Goal: Information Seeking & Learning: Learn about a topic

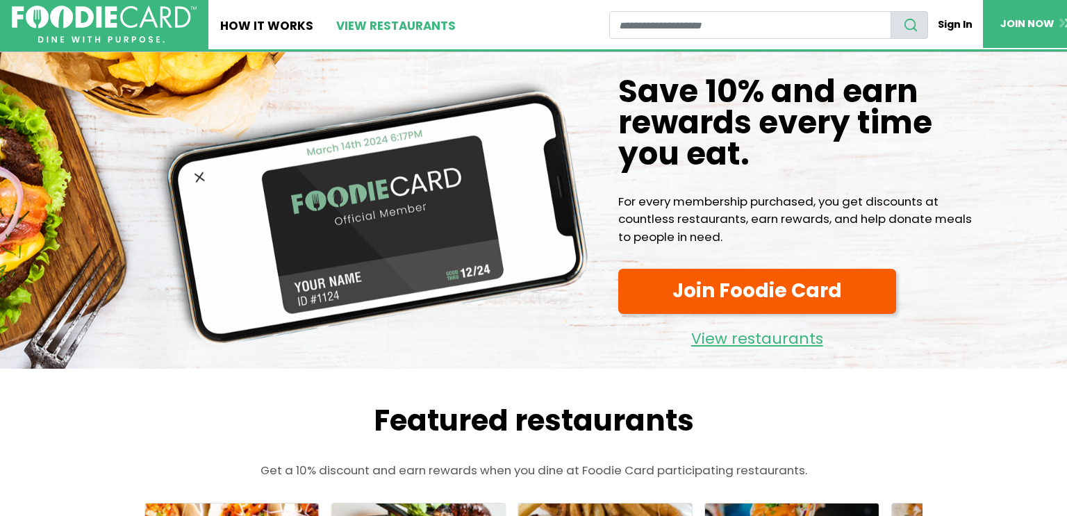
click at [372, 23] on link "View restaurants" at bounding box center [396, 24] width 143 height 49
click at [374, 26] on link "View restaurants" at bounding box center [396, 24] width 143 height 49
click at [383, 26] on link "View restaurants" at bounding box center [396, 24] width 143 height 49
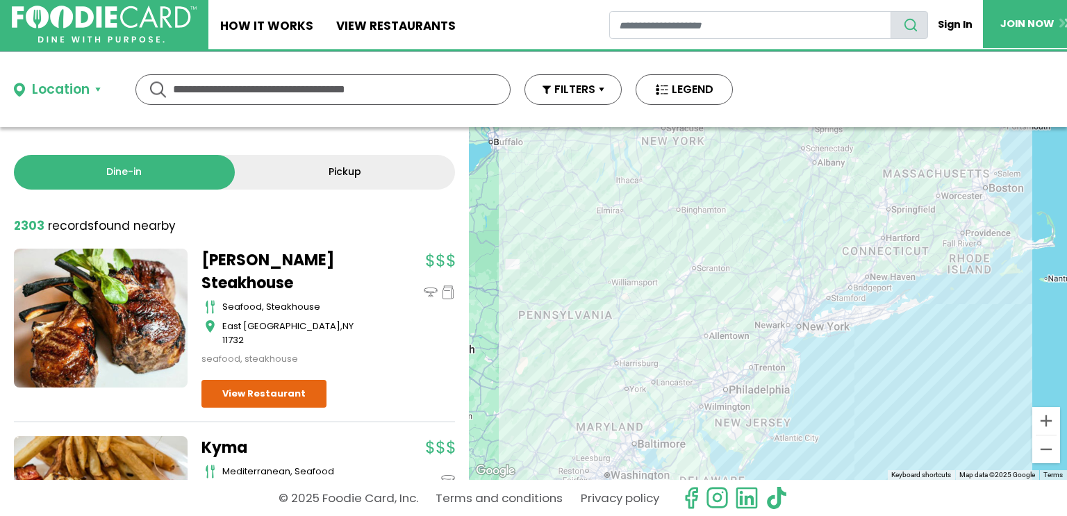
click at [101, 85] on div "Location" at bounding box center [75, 90] width 122 height 20
click at [92, 85] on button "Location" at bounding box center [57, 90] width 87 height 20
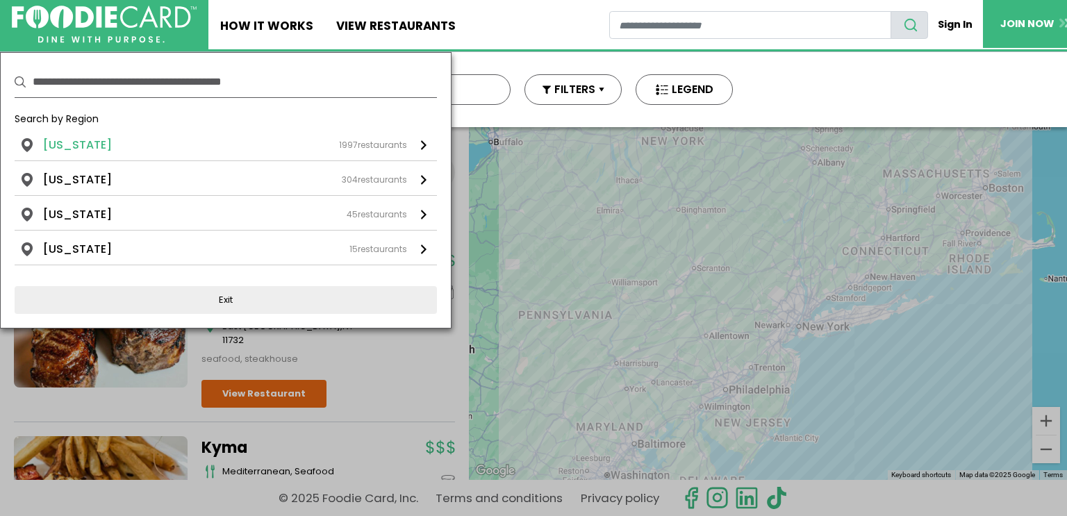
click at [105, 149] on div "[US_STATE] 1997 restaurants" at bounding box center [225, 145] width 364 height 17
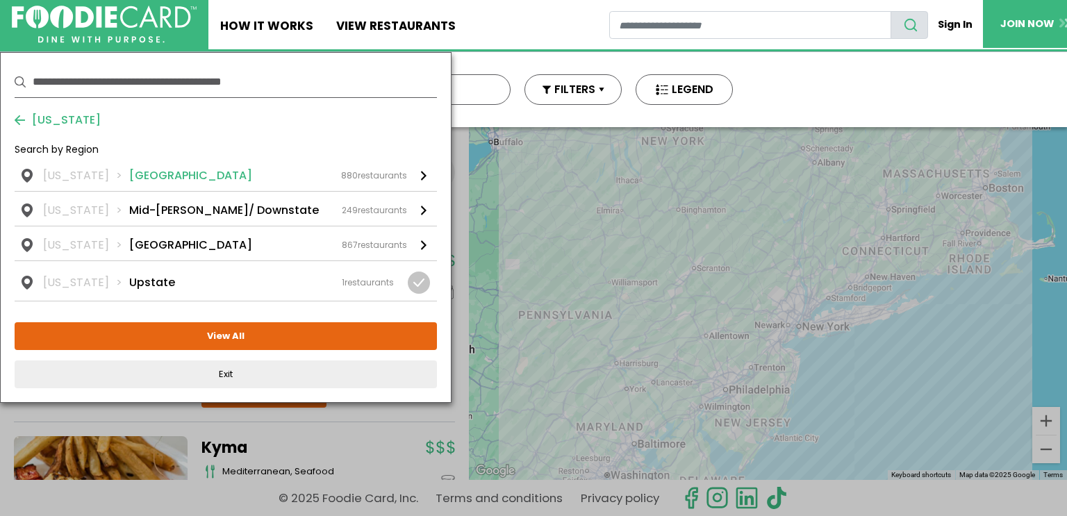
click at [156, 168] on li "[GEOGRAPHIC_DATA]" at bounding box center [190, 175] width 123 height 17
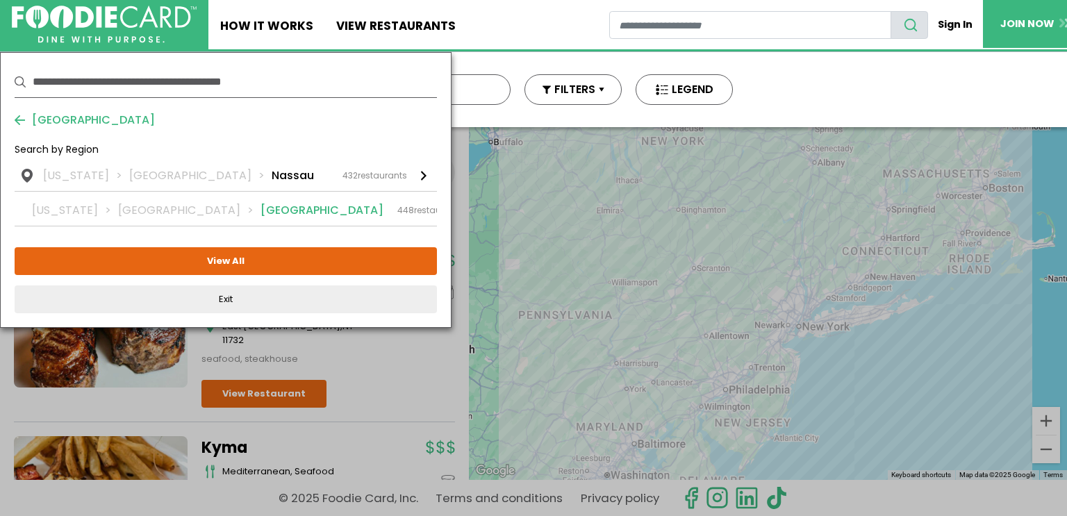
click at [261, 210] on li "[GEOGRAPHIC_DATA]" at bounding box center [322, 210] width 123 height 17
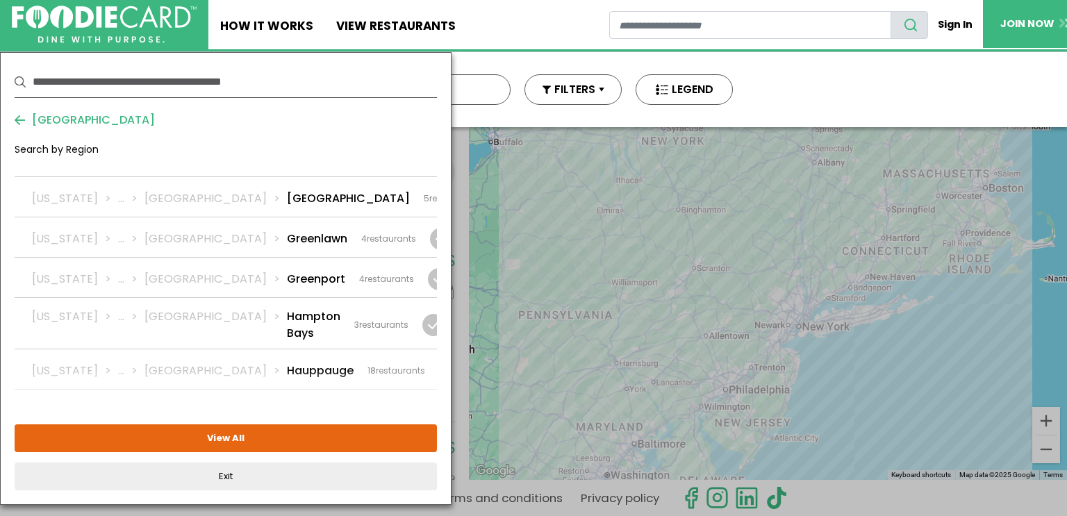
scroll to position [1075, 0]
click at [422, 315] on div at bounding box center [433, 326] width 22 height 22
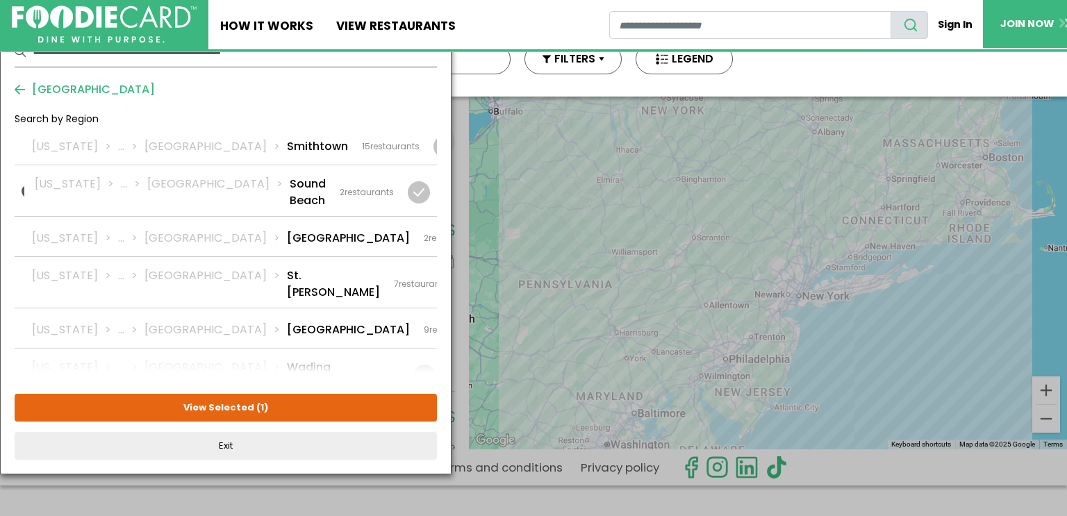
scroll to position [33, 0]
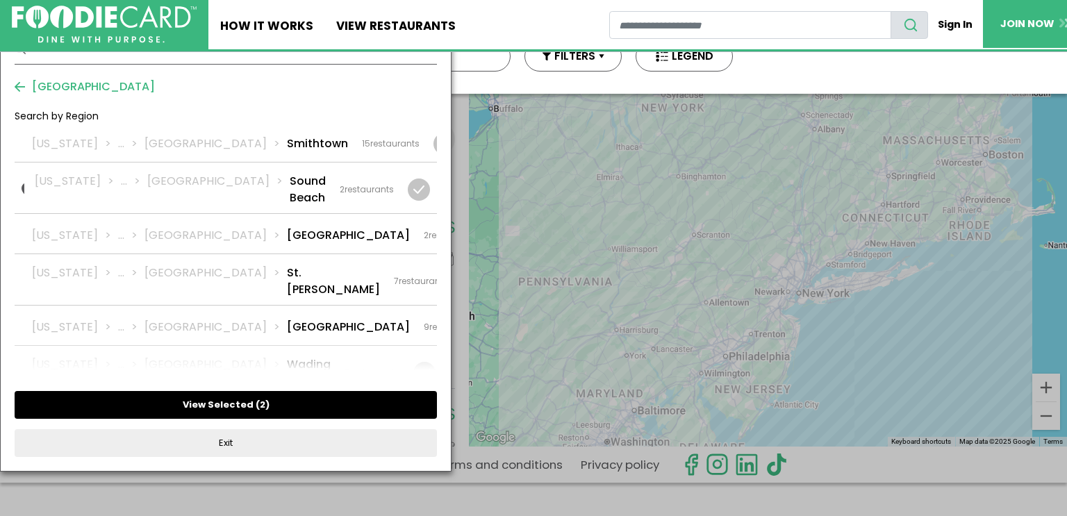
click at [240, 406] on button "View Selected ( 2 )" at bounding box center [226, 405] width 422 height 28
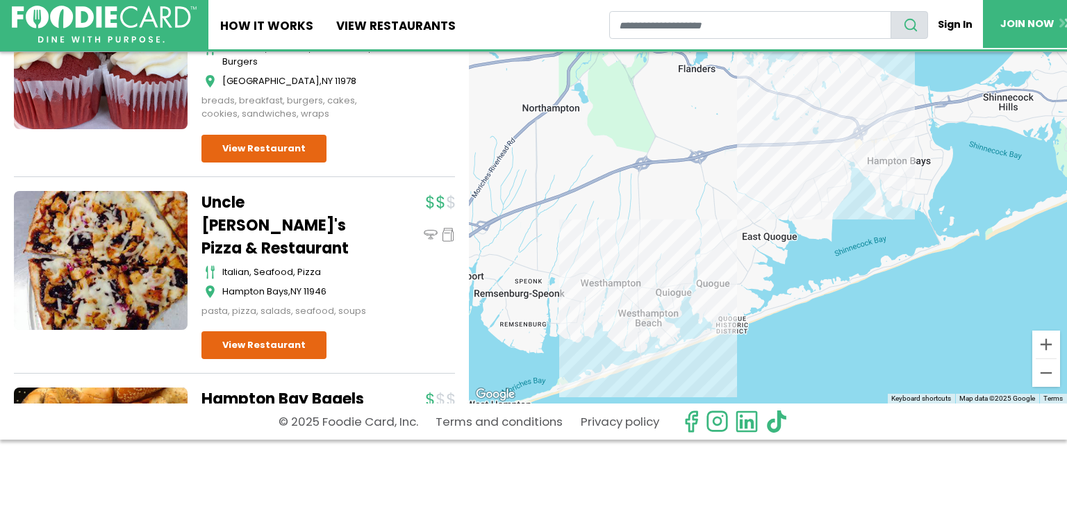
scroll to position [530, 0]
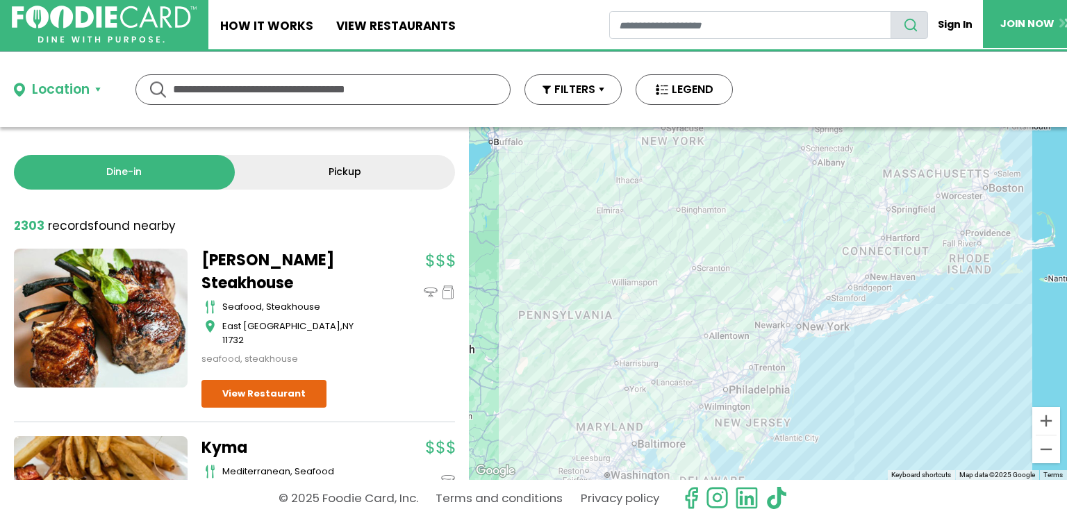
scroll to position [7, 0]
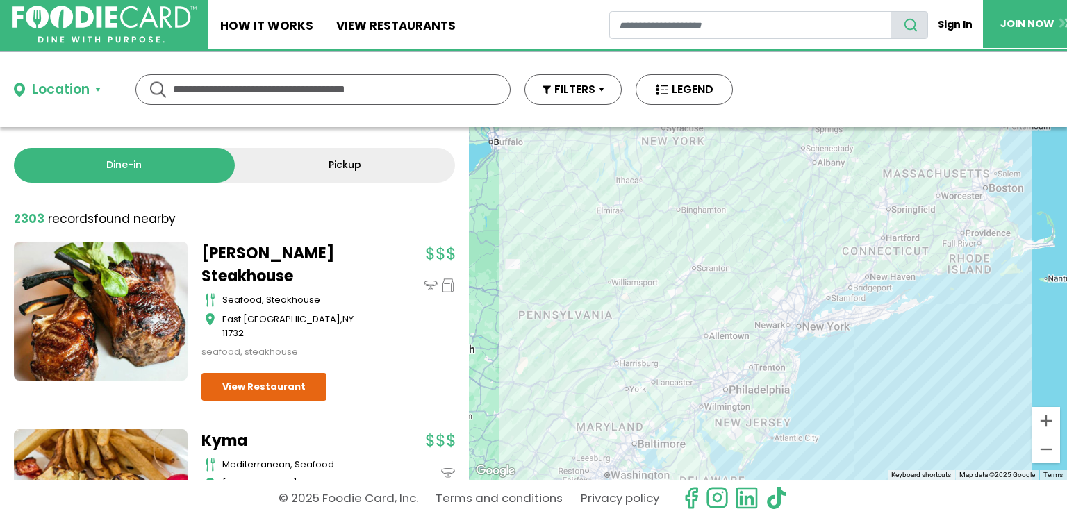
click at [94, 88] on button "Location" at bounding box center [57, 90] width 87 height 20
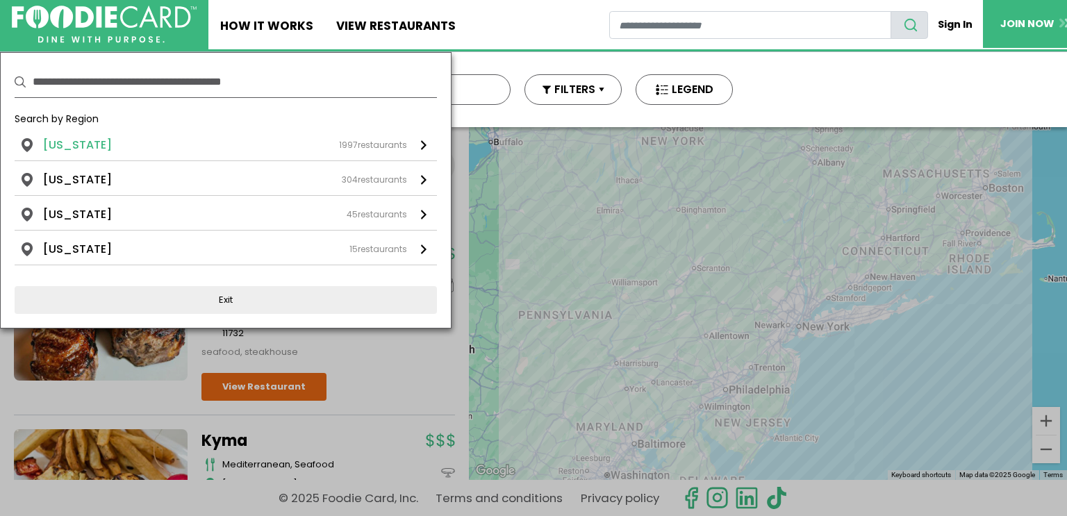
click at [96, 138] on div "New York 1997 restaurants" at bounding box center [225, 145] width 364 height 17
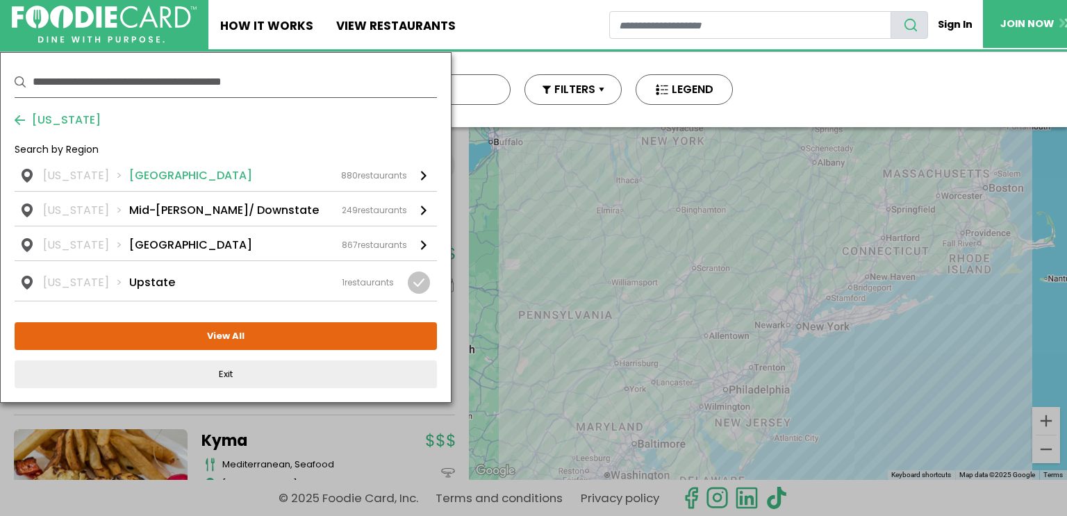
click at [137, 170] on li "Long Island" at bounding box center [190, 175] width 123 height 17
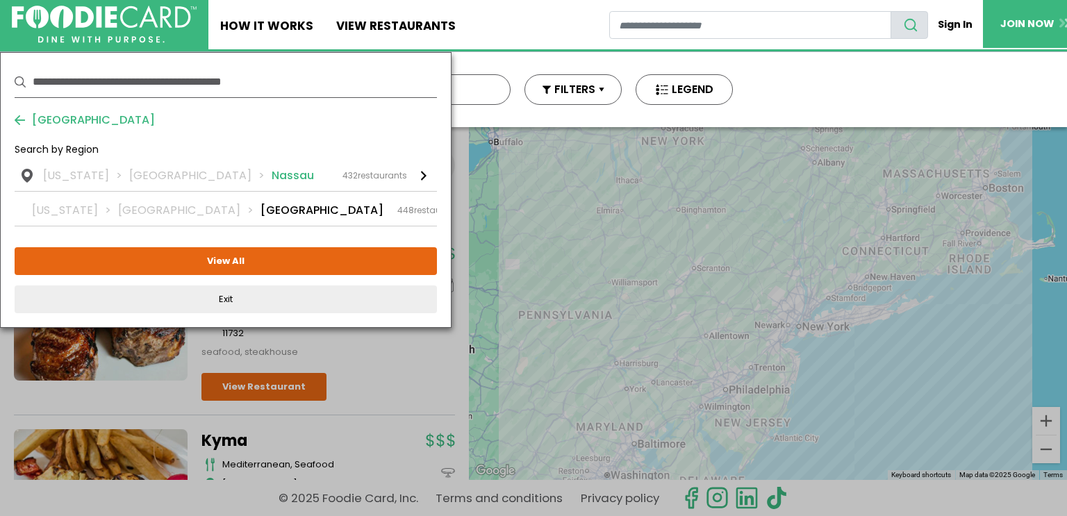
click at [428, 174] on link "New York Long Island Nassau 432 restaurants" at bounding box center [226, 179] width 422 height 24
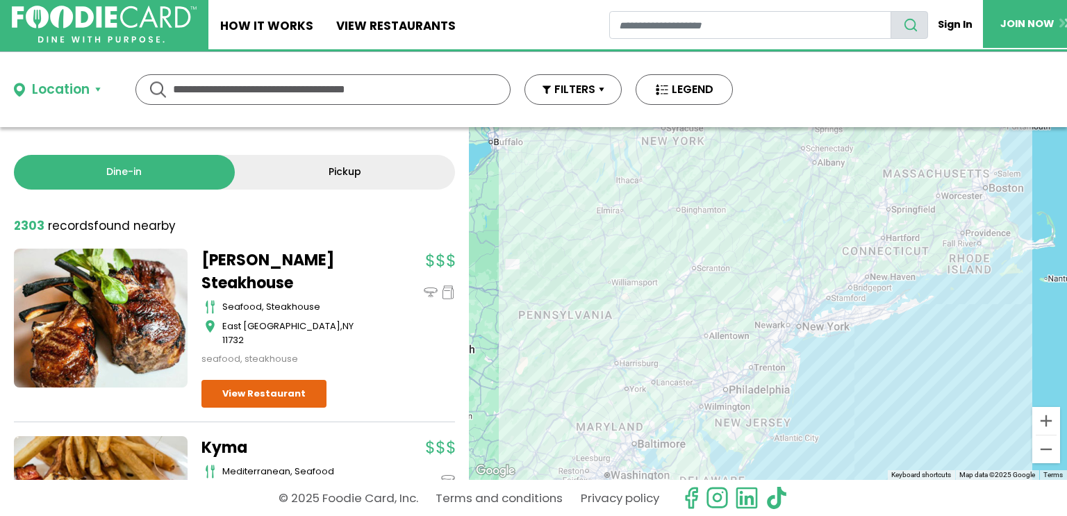
click at [97, 94] on button "Location" at bounding box center [57, 90] width 87 height 20
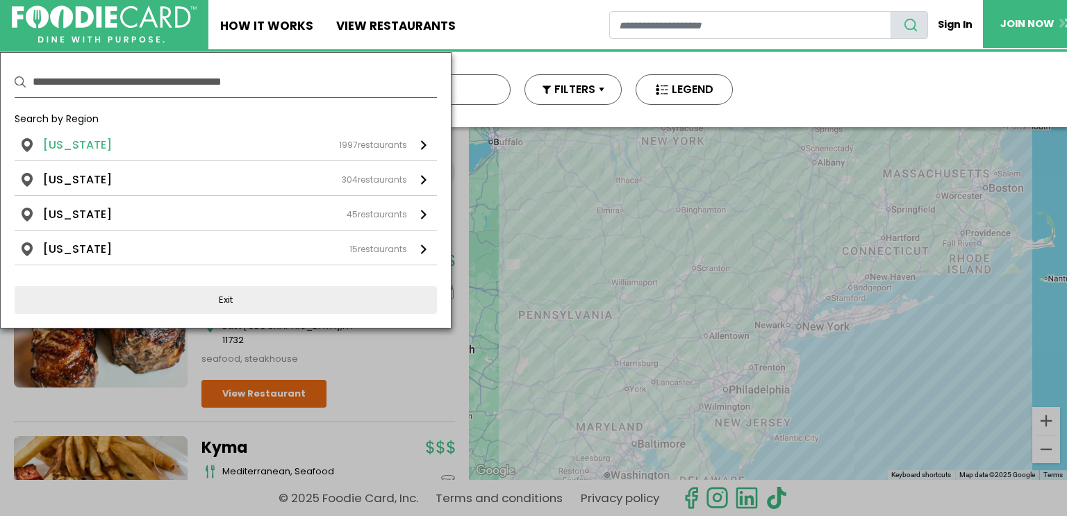
click at [113, 141] on div "[US_STATE] 1997 restaurants" at bounding box center [225, 145] width 364 height 17
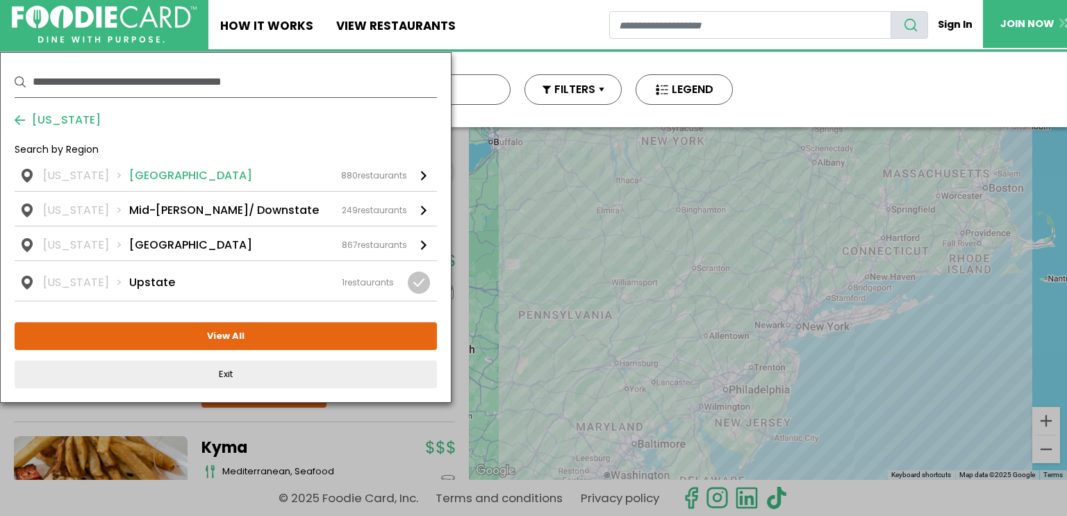
click at [134, 176] on li "[GEOGRAPHIC_DATA]" at bounding box center [190, 175] width 123 height 17
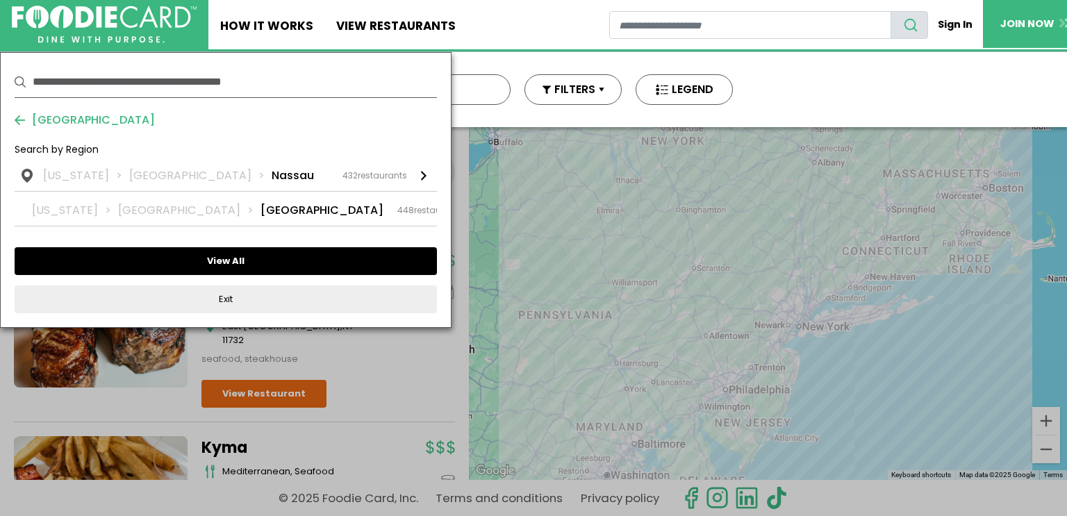
click at [217, 265] on button "View All" at bounding box center [226, 261] width 422 height 28
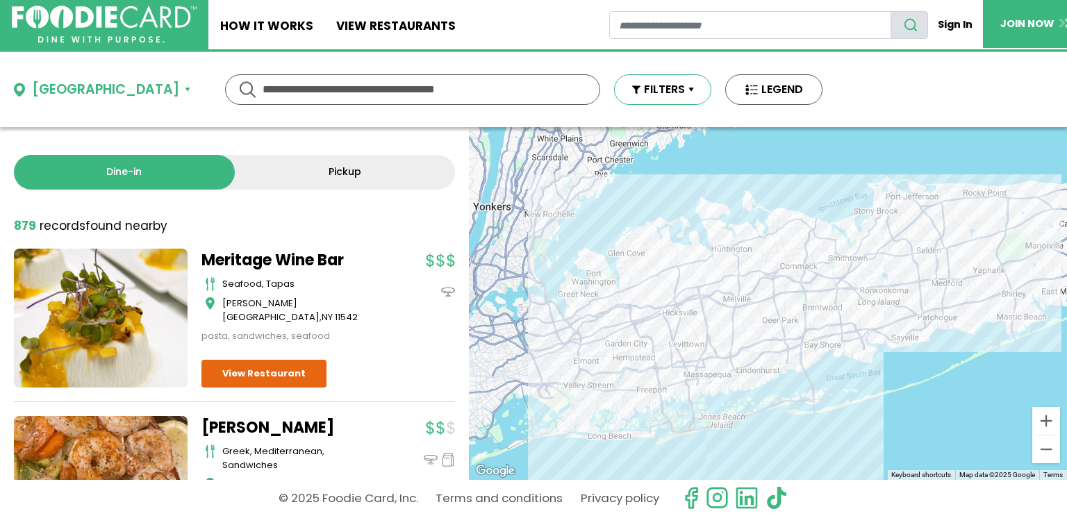
click at [622, 89] on button "FILTERS" at bounding box center [662, 89] width 97 height 31
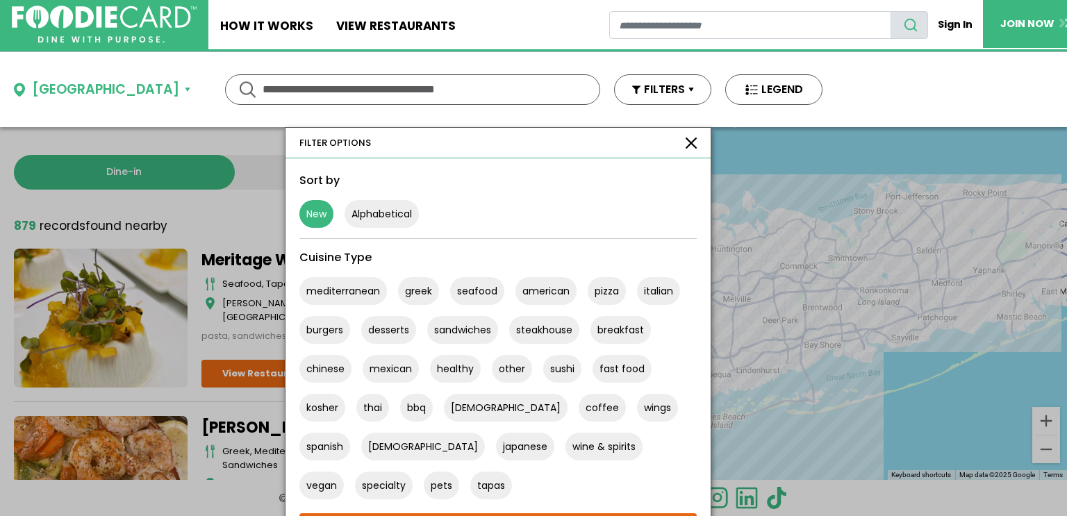
click at [299, 213] on button "New" at bounding box center [316, 214] width 34 height 28
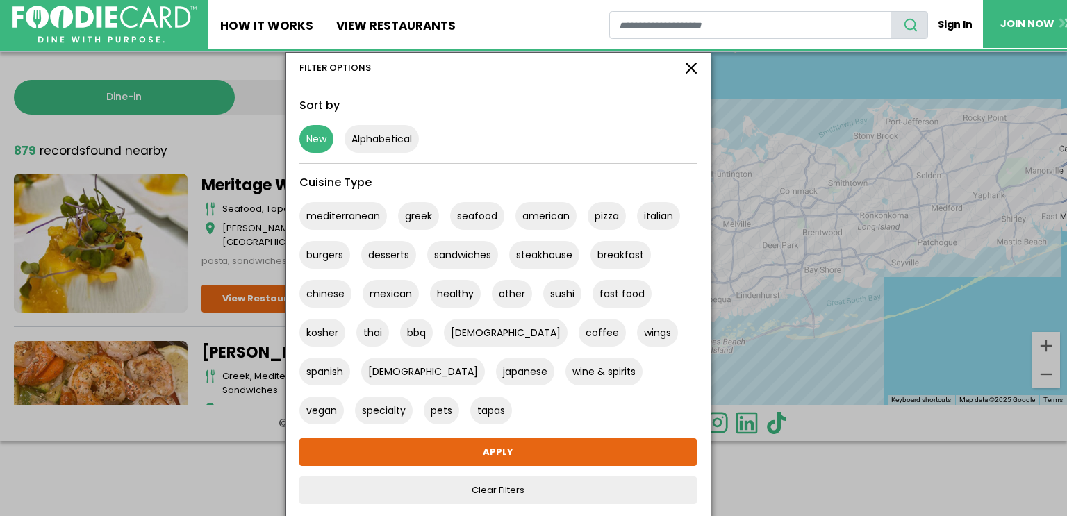
scroll to position [76, 0]
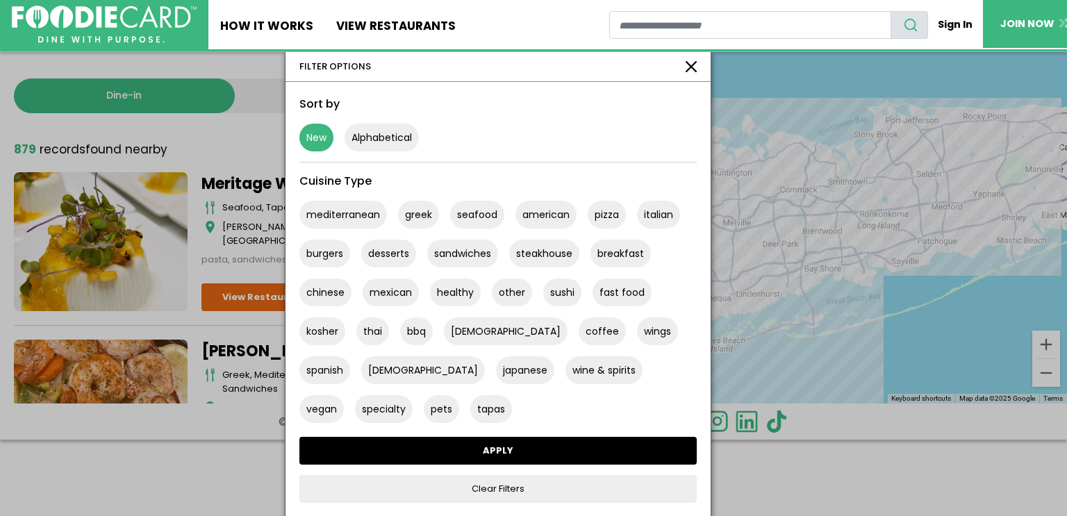
click at [433, 455] on link "APPLY" at bounding box center [497, 451] width 397 height 28
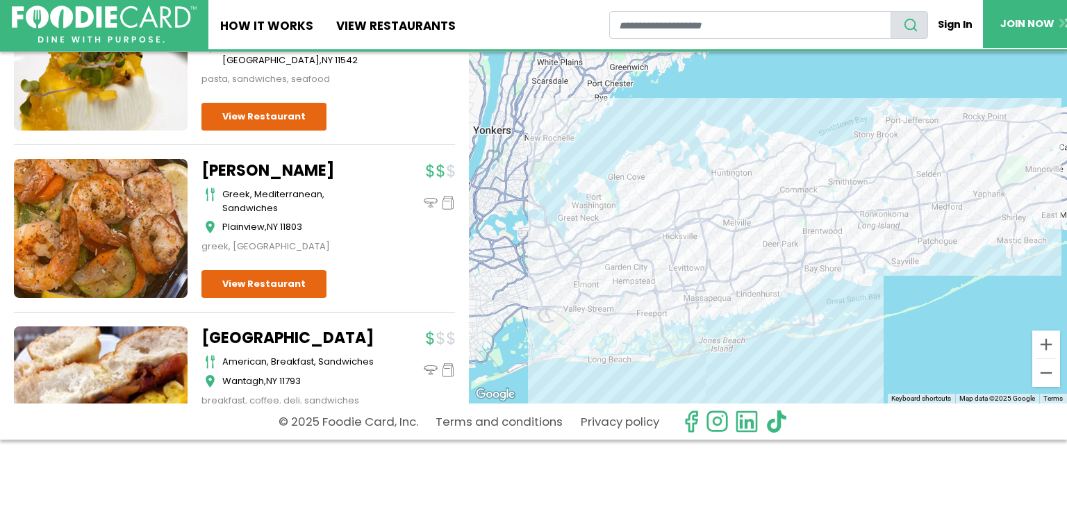
scroll to position [0, 0]
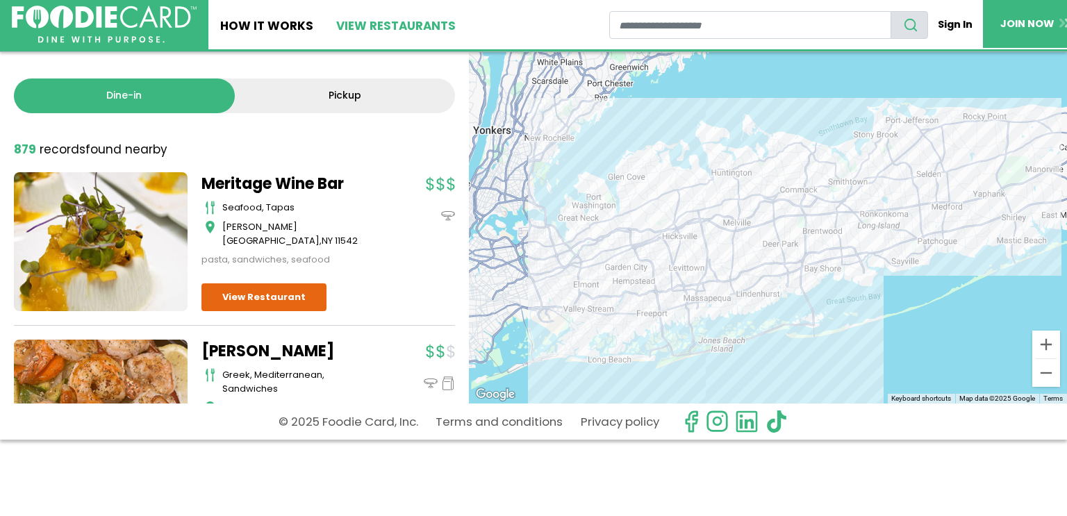
click at [418, 27] on link "View restaurants" at bounding box center [396, 24] width 143 height 49
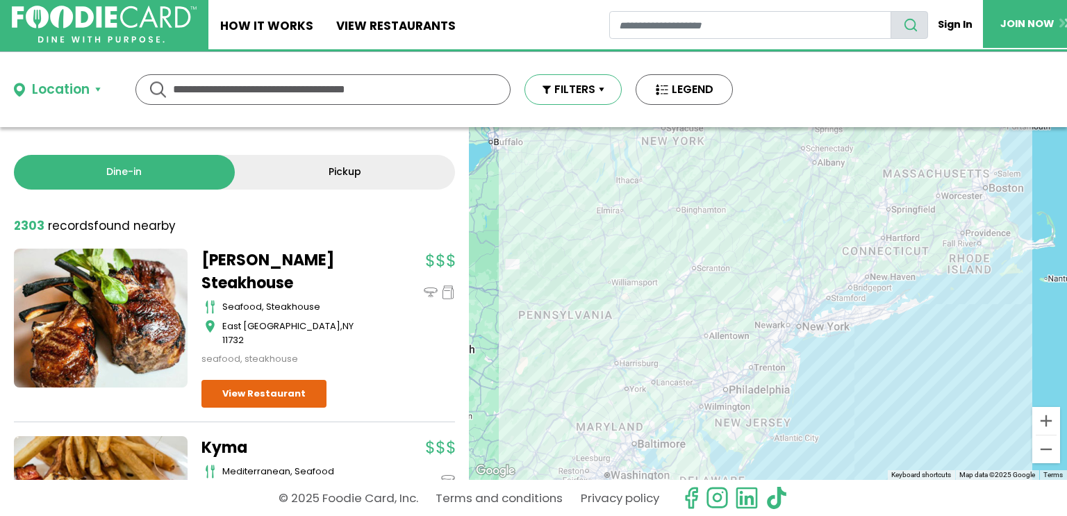
click at [603, 94] on button "FILTERS" at bounding box center [572, 89] width 97 height 31
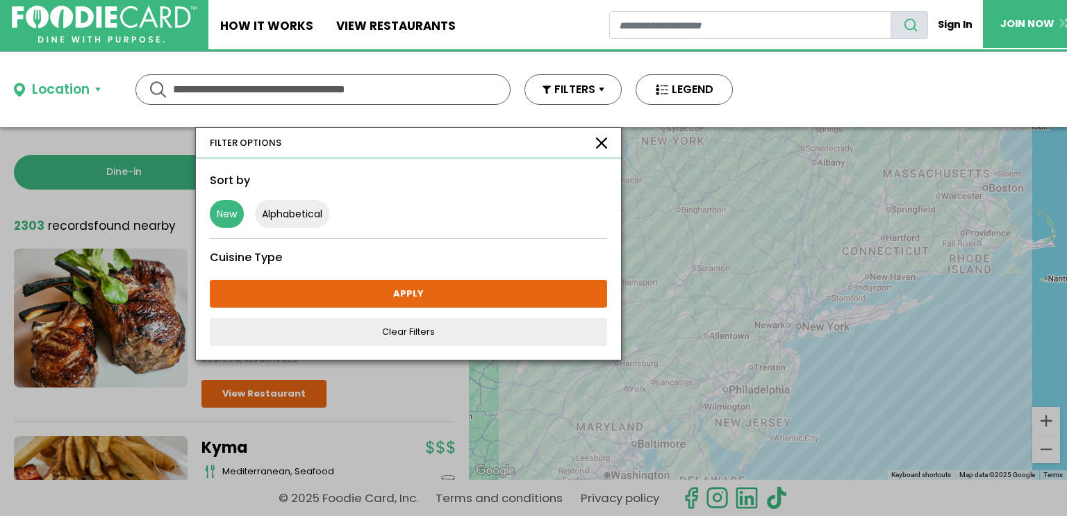
click at [225, 205] on button "New" at bounding box center [227, 214] width 34 height 28
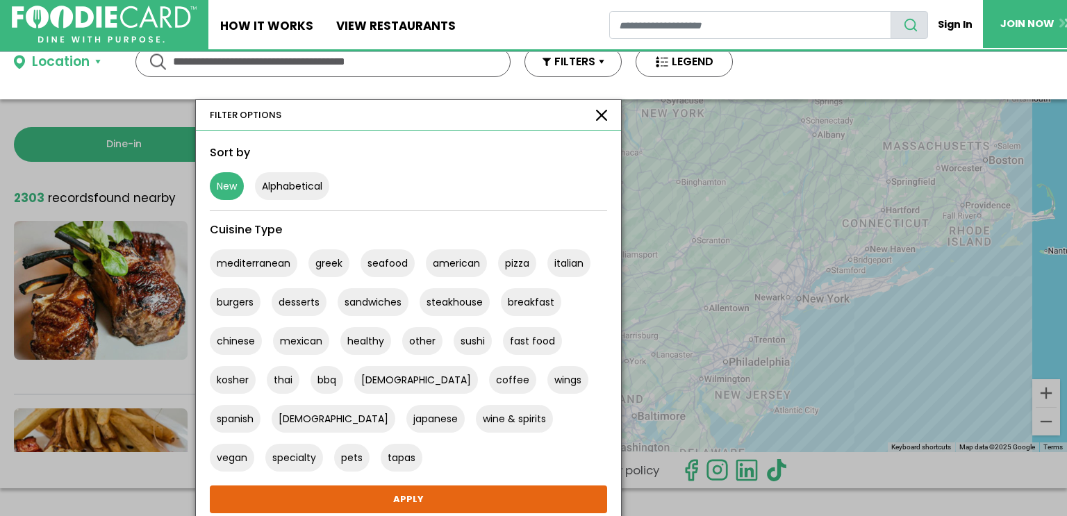
scroll to position [56, 0]
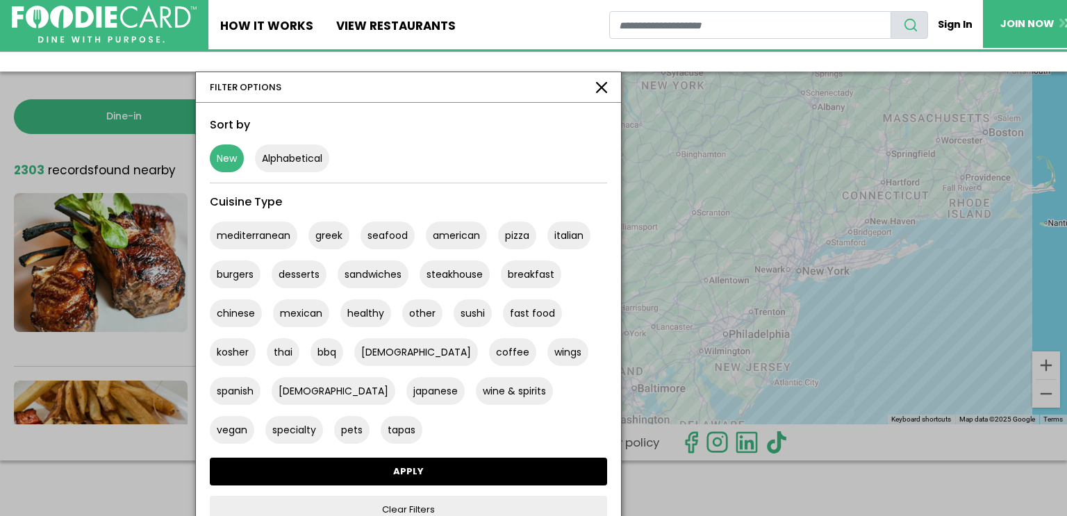
click at [430, 472] on link "APPLY" at bounding box center [408, 472] width 397 height 28
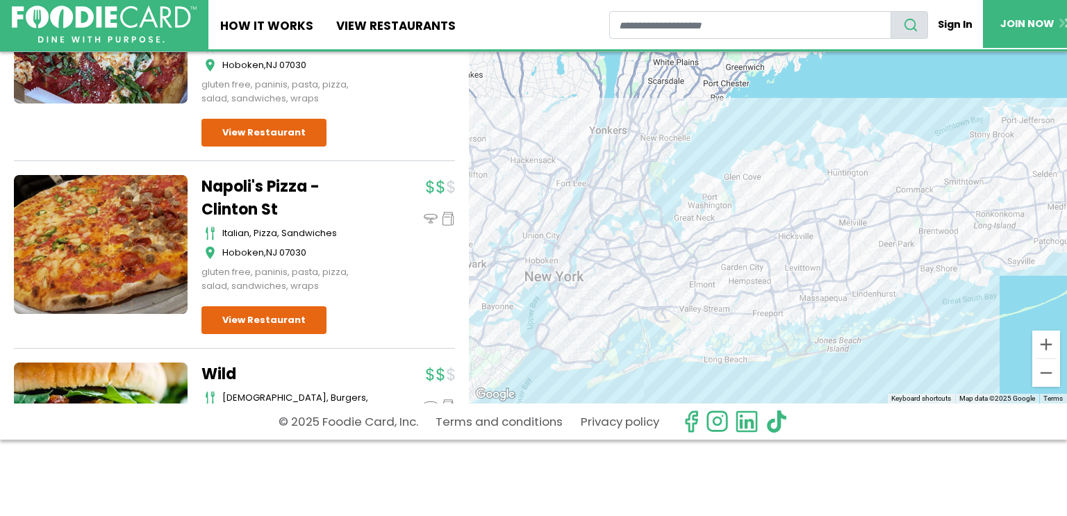
scroll to position [558, 0]
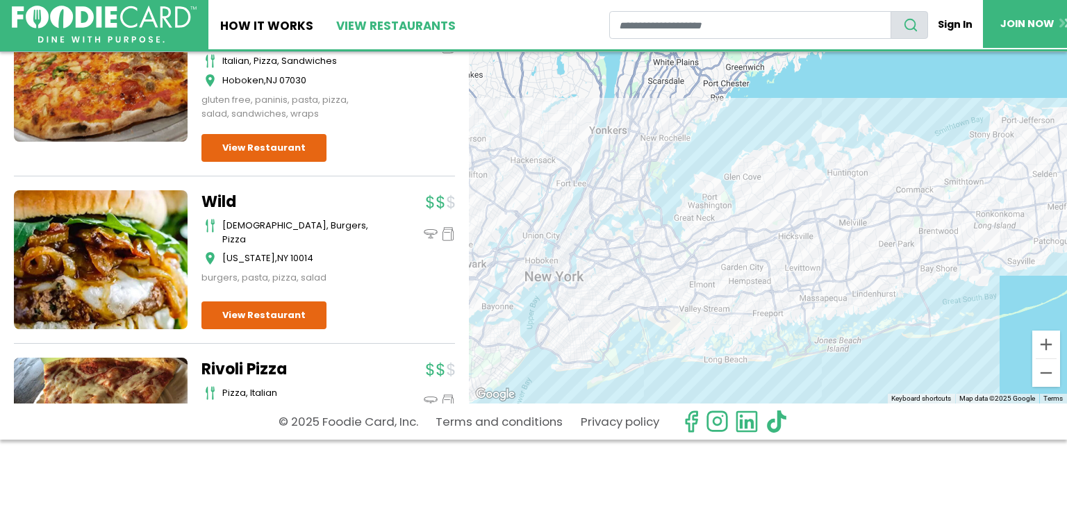
click at [388, 31] on link "View restaurants" at bounding box center [396, 24] width 143 height 49
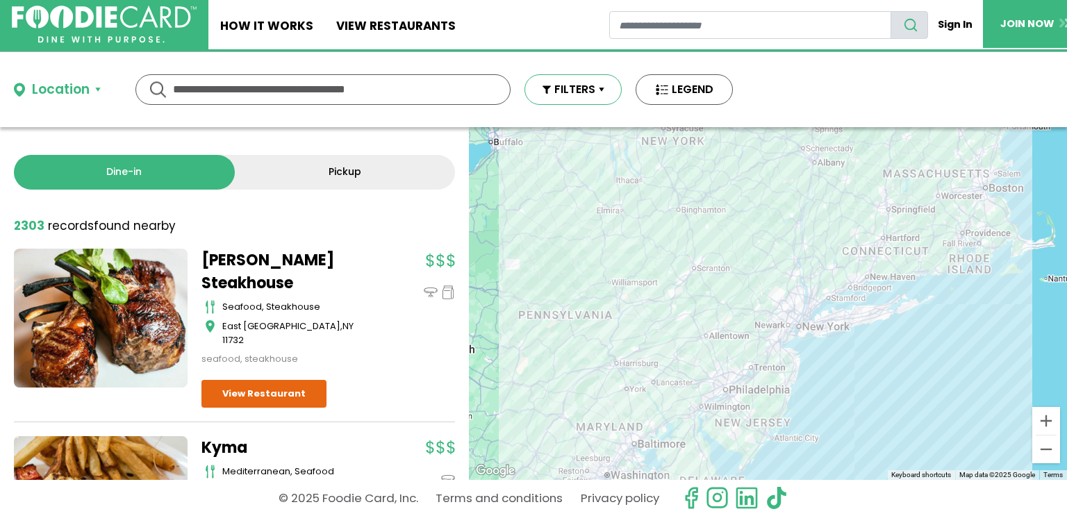
click at [600, 97] on button "FILTERS" at bounding box center [572, 89] width 97 height 31
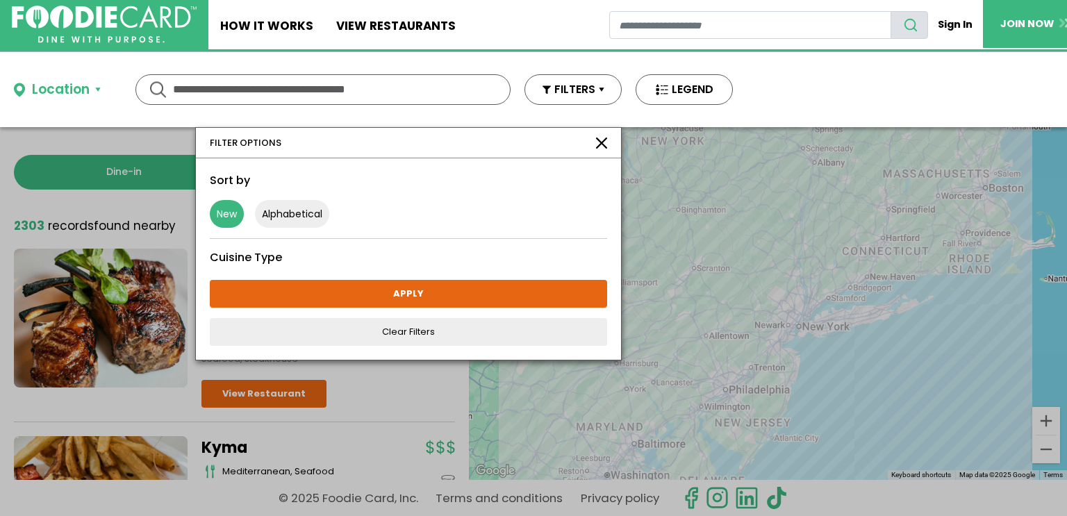
click at [233, 213] on button "New" at bounding box center [227, 214] width 34 height 28
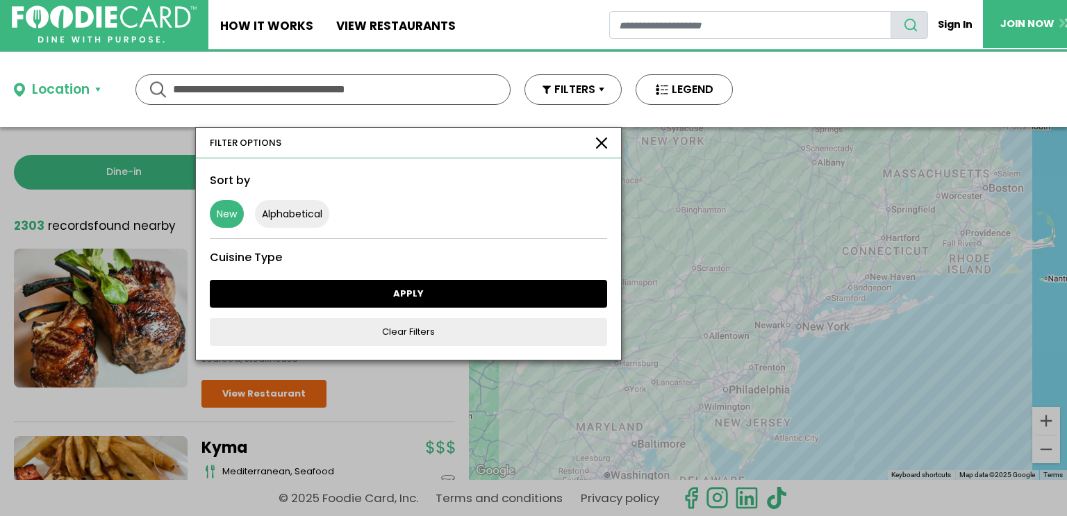
click at [391, 292] on link "APPLY" at bounding box center [408, 294] width 397 height 28
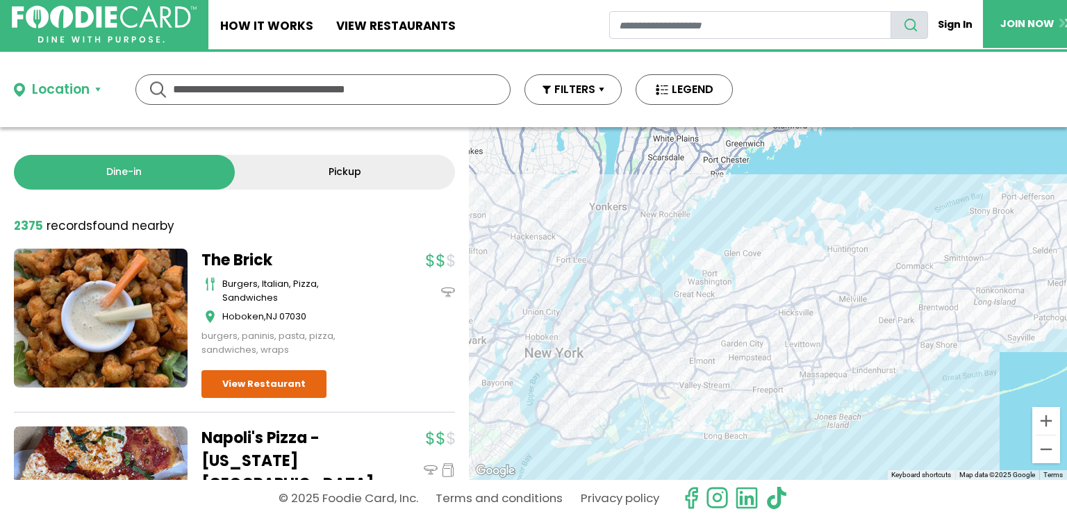
click at [98, 85] on button "Location" at bounding box center [57, 90] width 87 height 20
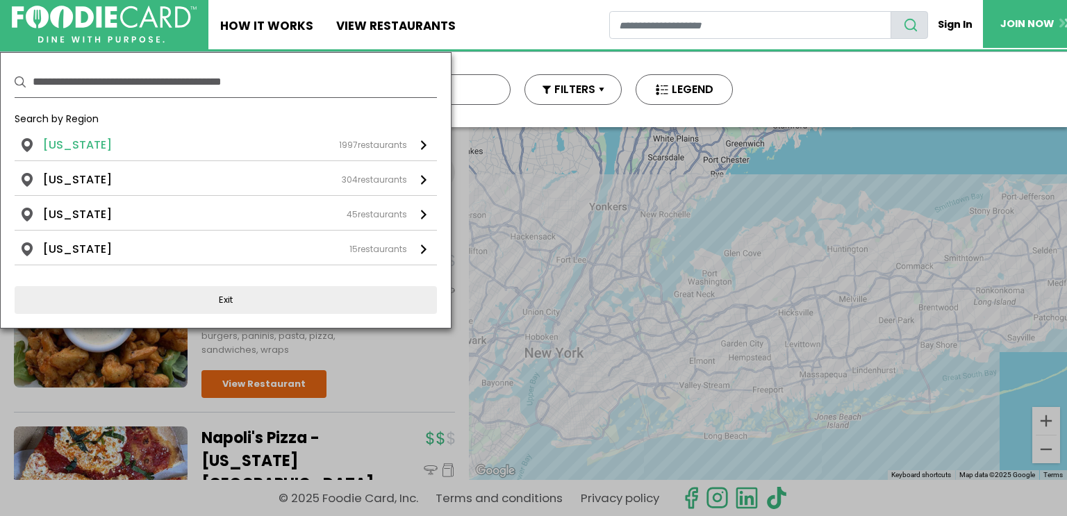
click at [87, 153] on link "New York 1997 restaurants" at bounding box center [226, 149] width 422 height 24
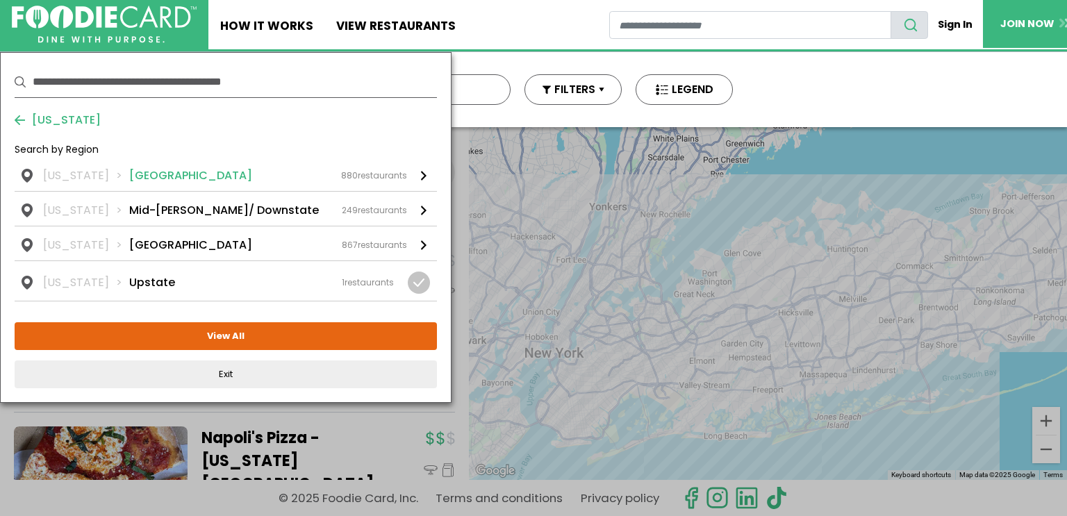
click at [129, 174] on li "Long Island" at bounding box center [190, 175] width 123 height 17
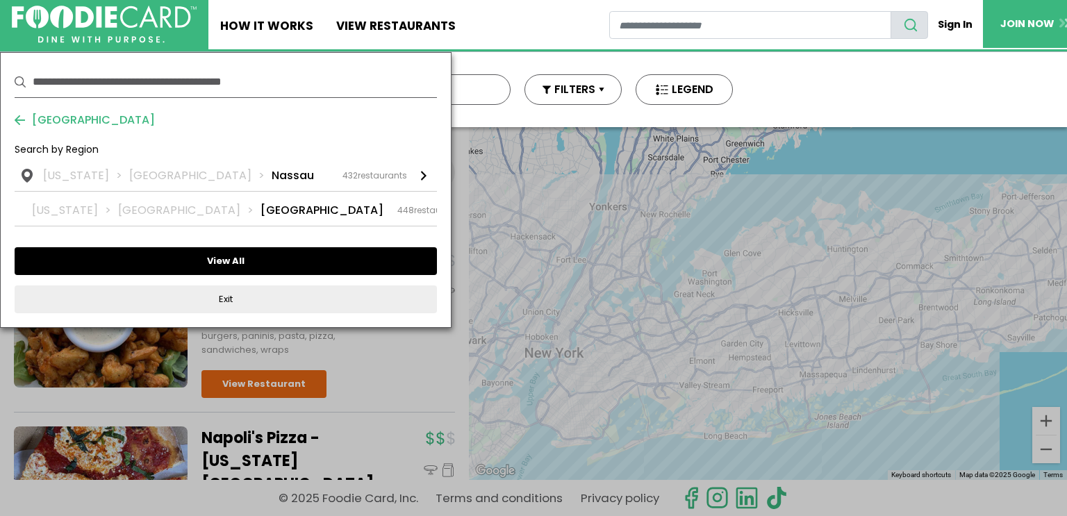
click at [222, 264] on button "View All" at bounding box center [226, 261] width 422 height 28
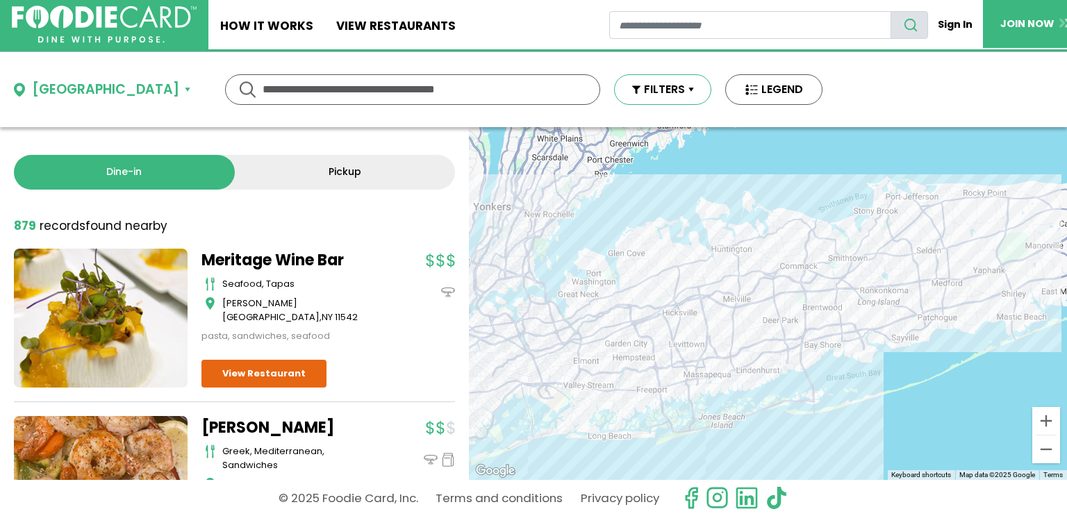
click at [620, 92] on button "FILTERS" at bounding box center [662, 89] width 97 height 31
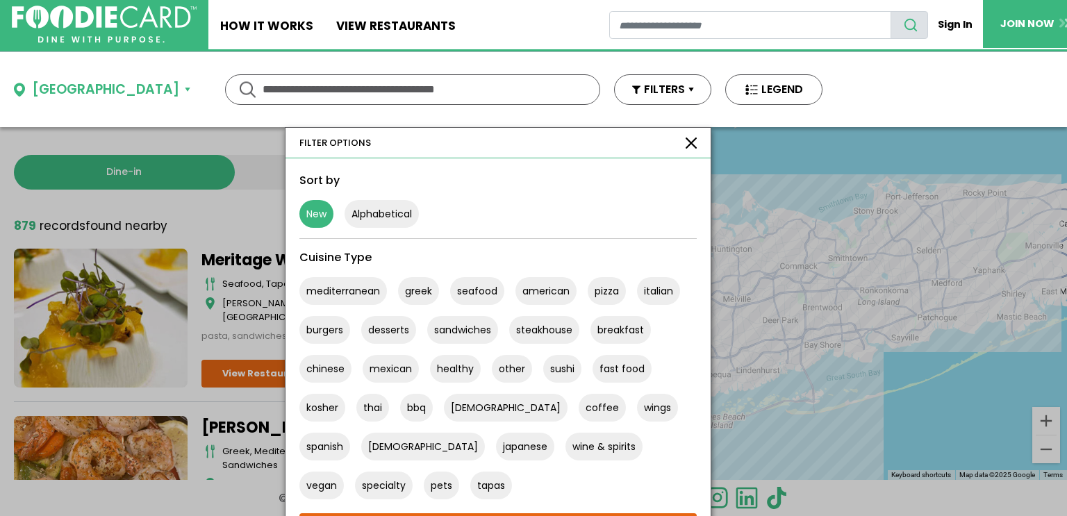
click at [299, 213] on button "New" at bounding box center [316, 214] width 34 height 28
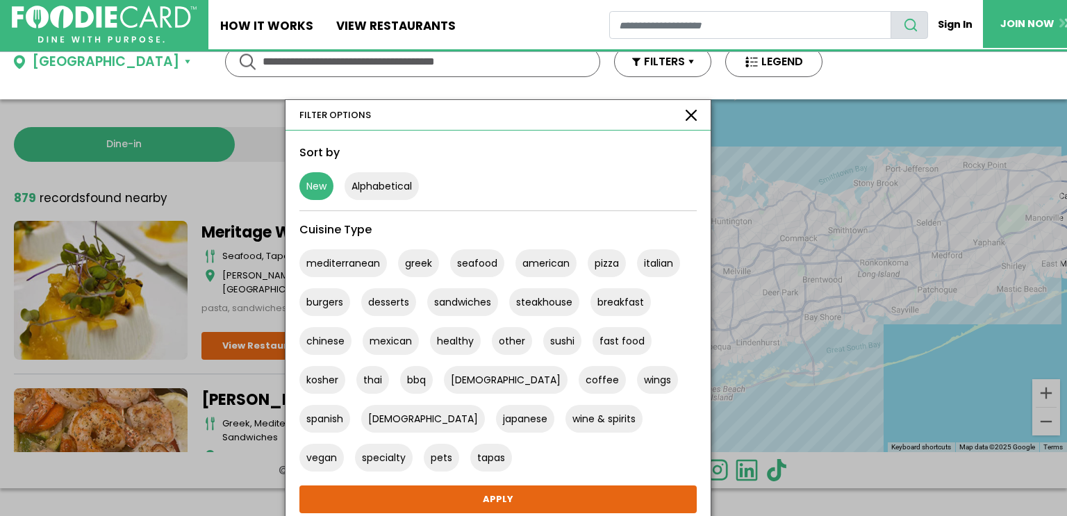
scroll to position [56, 0]
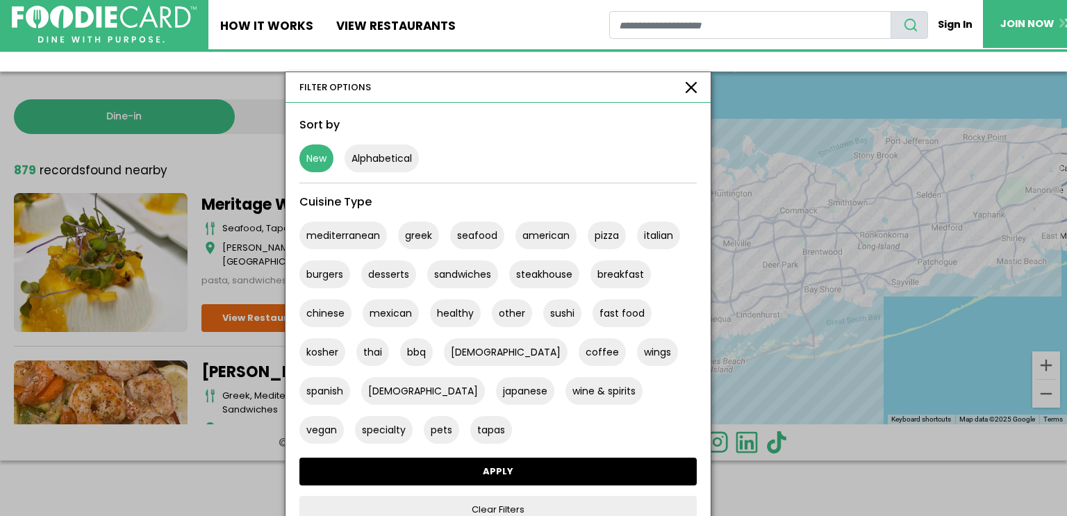
click at [422, 472] on link "APPLY" at bounding box center [497, 472] width 397 height 28
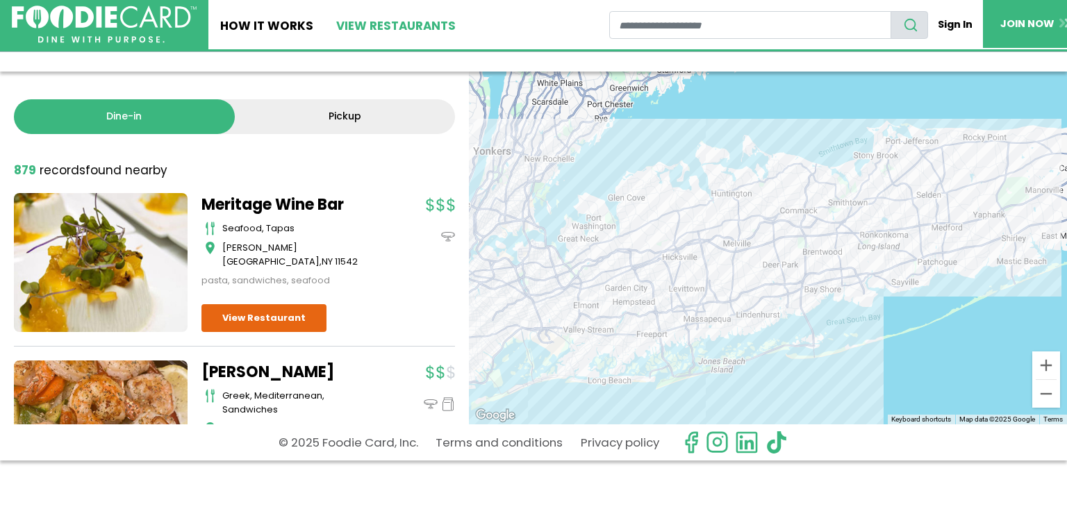
click at [382, 24] on link "View restaurants" at bounding box center [396, 24] width 143 height 49
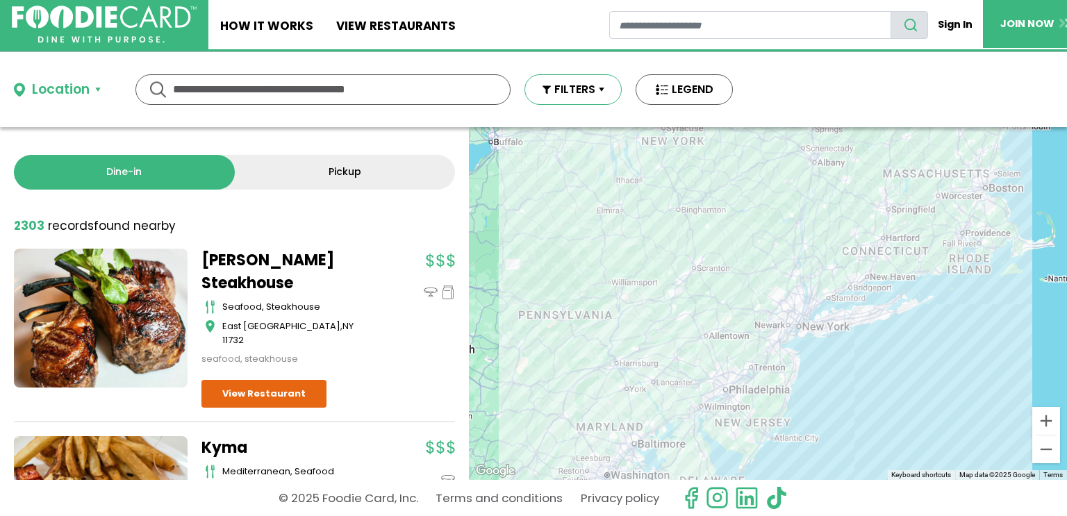
click at [595, 84] on button "FILTERS" at bounding box center [572, 89] width 97 height 31
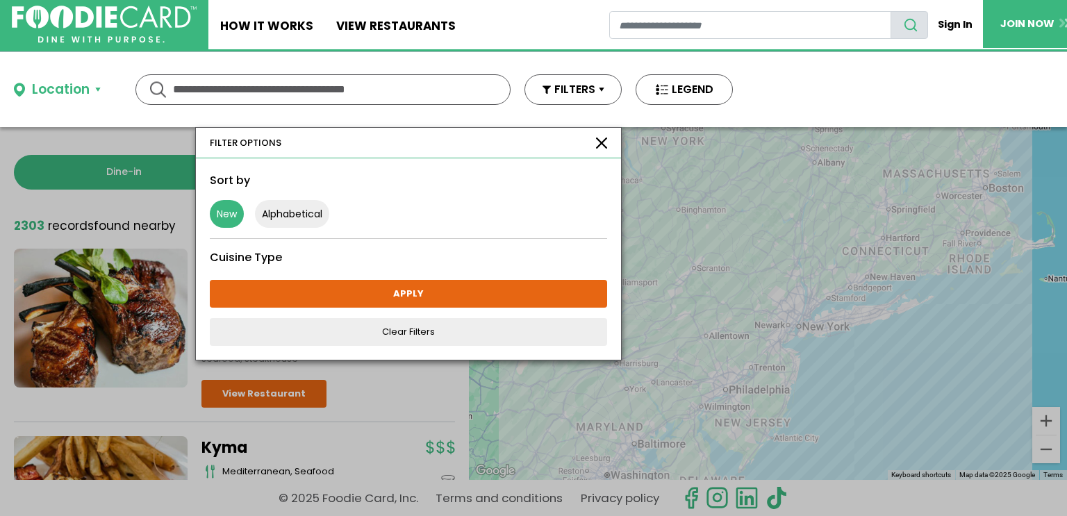
click at [227, 212] on button "New" at bounding box center [227, 214] width 34 height 28
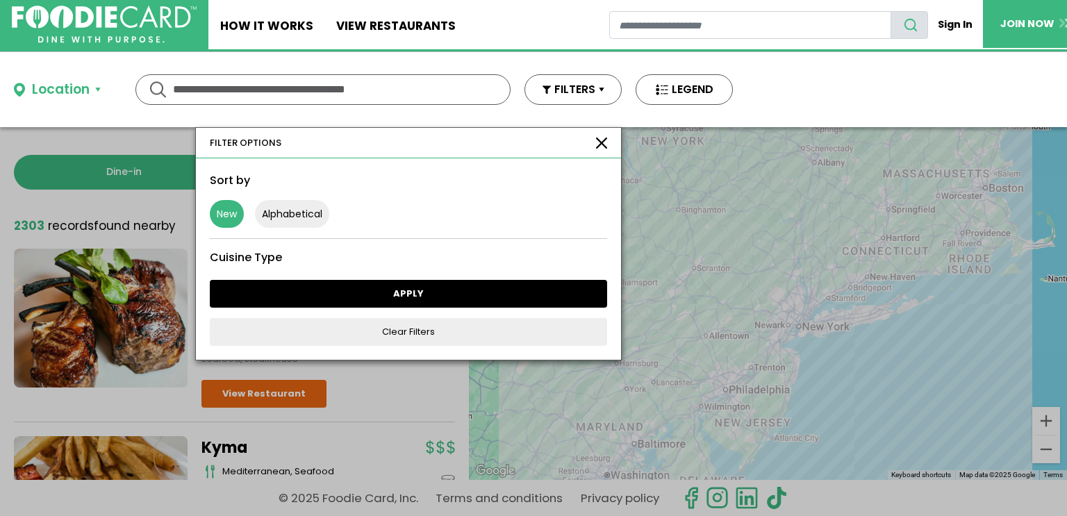
click at [312, 301] on link "APPLY" at bounding box center [408, 294] width 397 height 28
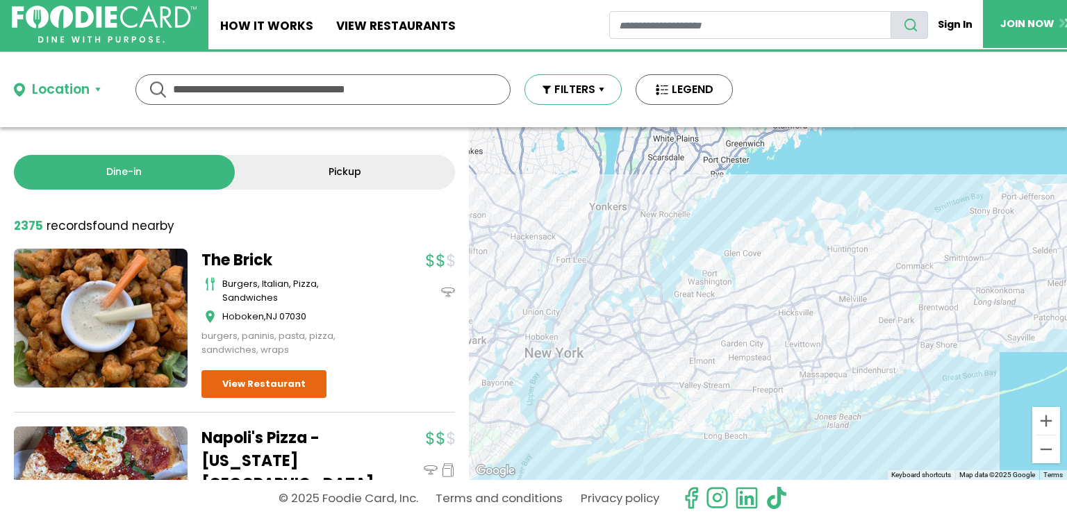
click at [597, 101] on button "FILTERS" at bounding box center [572, 89] width 97 height 31
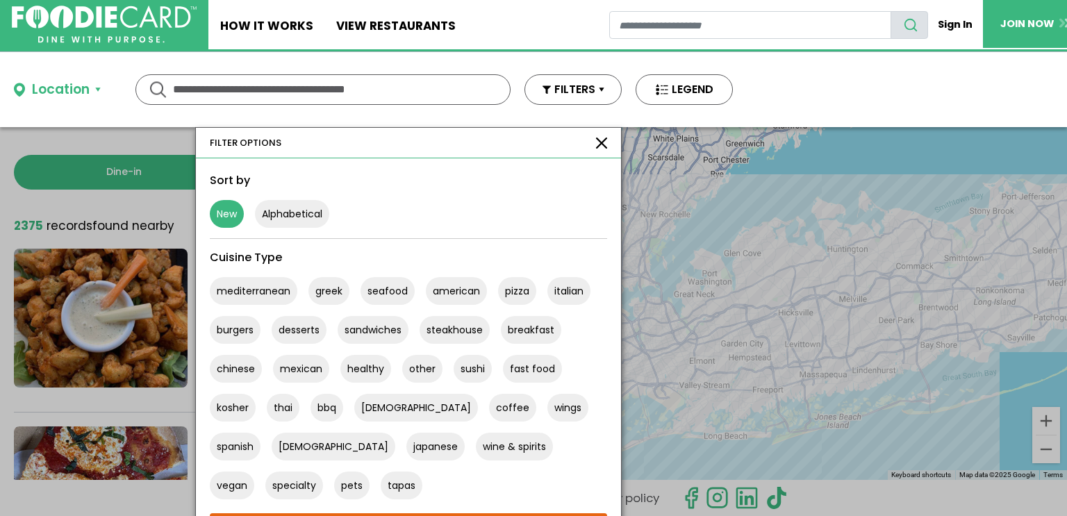
click at [231, 213] on button "New" at bounding box center [227, 214] width 34 height 28
click at [338, 483] on div "mediterranean greek seafood american pizza italian burgers desserts sandwiches …" at bounding box center [408, 382] width 408 height 233
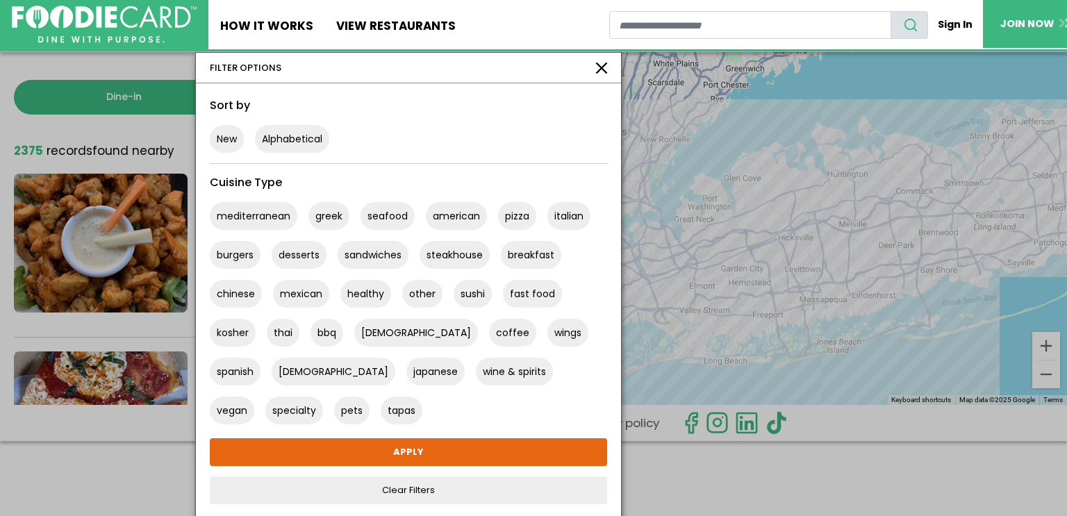
scroll to position [76, 0]
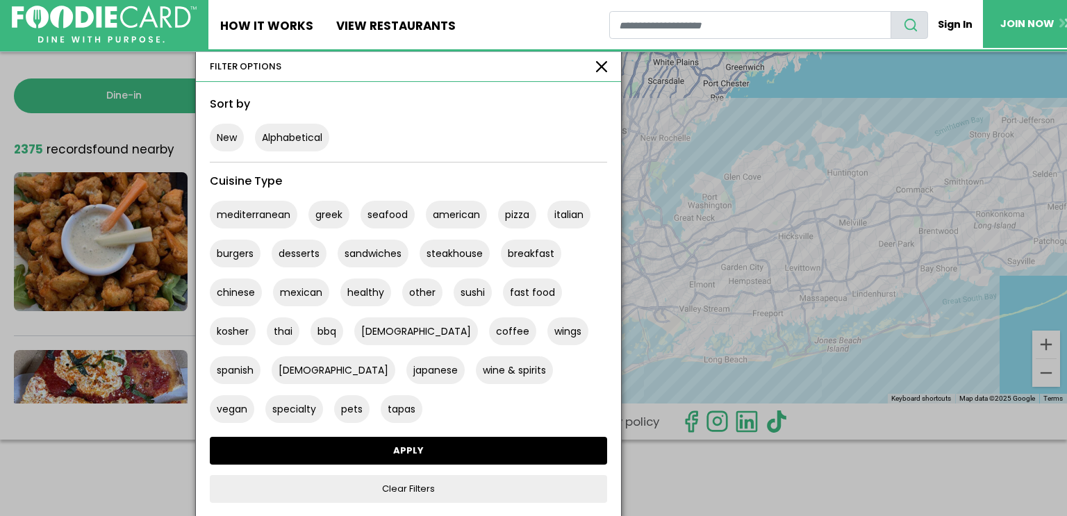
click at [413, 456] on link "APPLY" at bounding box center [408, 451] width 397 height 28
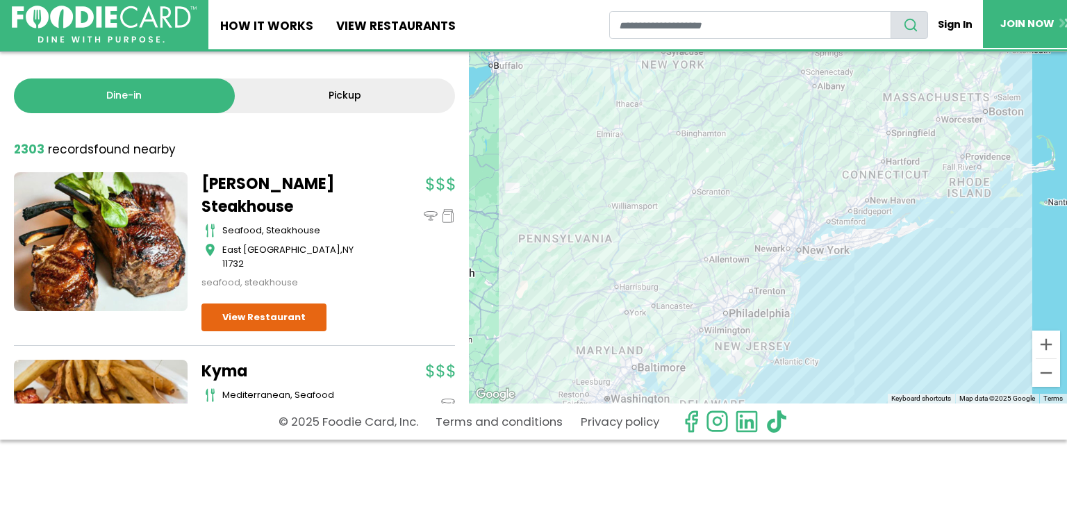
click at [117, 94] on link "Dine-in" at bounding box center [124, 95] width 221 height 35
click at [355, 28] on link "View restaurants" at bounding box center [396, 24] width 143 height 49
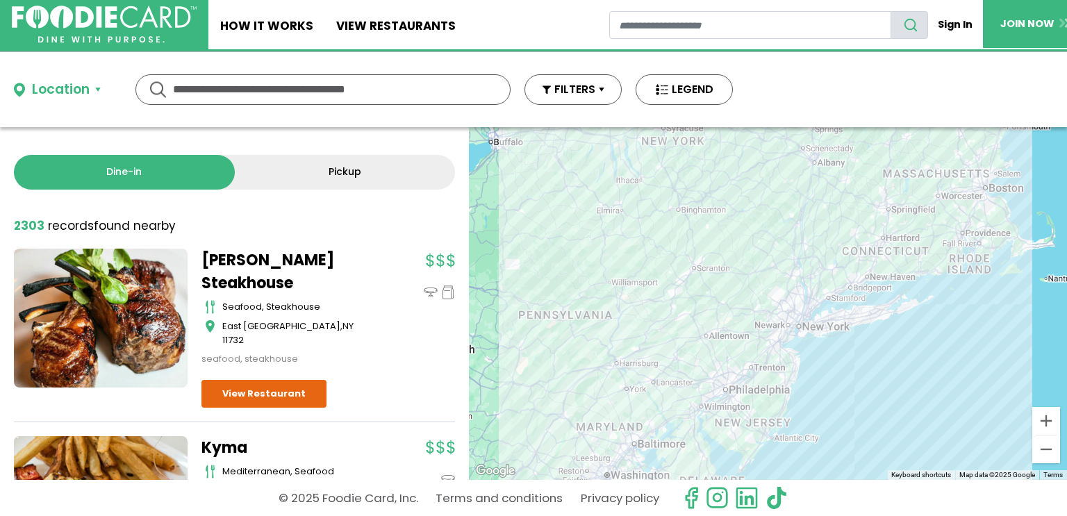
click at [100, 85] on div "Location" at bounding box center [75, 90] width 122 height 20
click at [98, 88] on button "Location" at bounding box center [57, 90] width 87 height 20
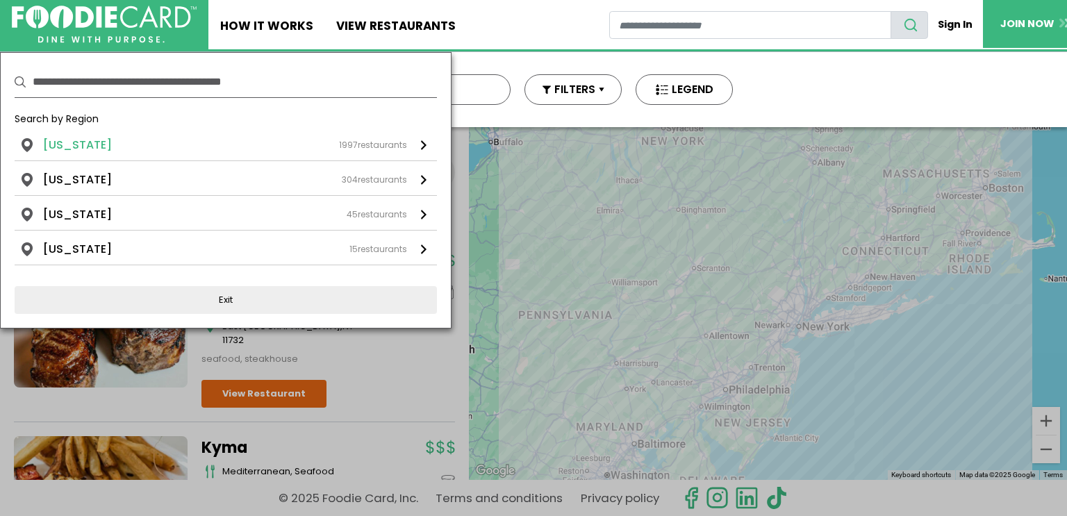
click at [113, 138] on div "[US_STATE] 1997 restaurants" at bounding box center [225, 145] width 364 height 17
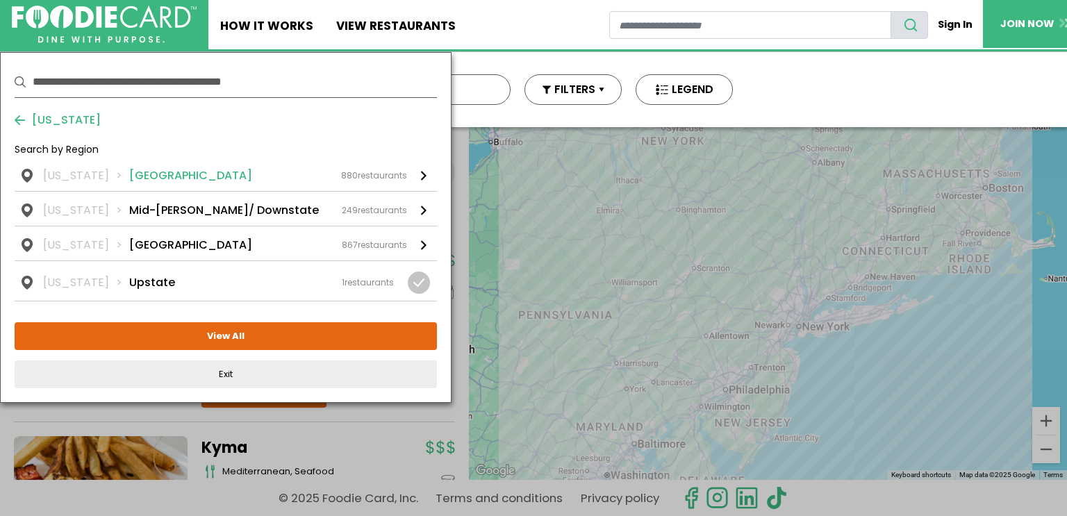
click at [131, 172] on li "Long Island" at bounding box center [190, 175] width 123 height 17
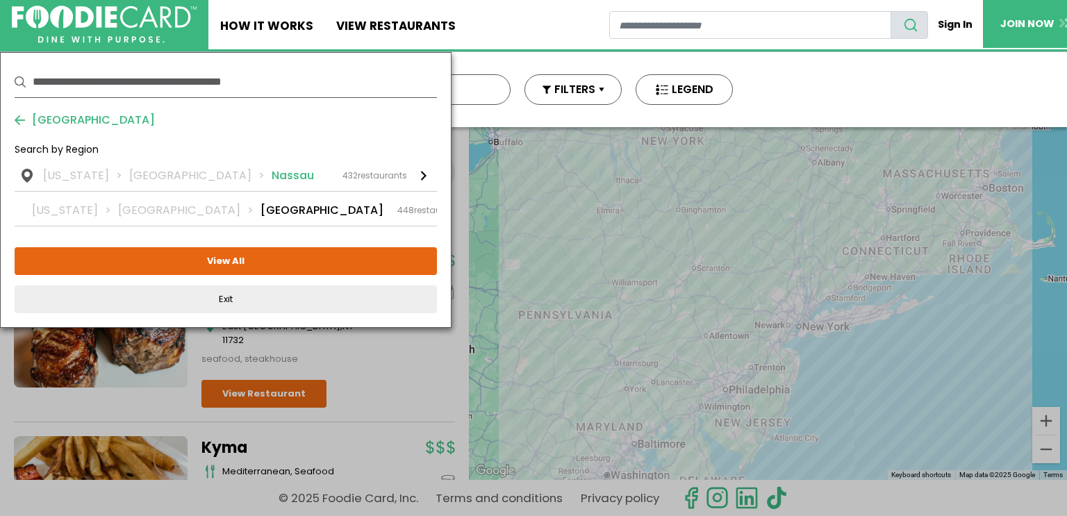
click at [180, 172] on li "Long Island" at bounding box center [200, 175] width 142 height 17
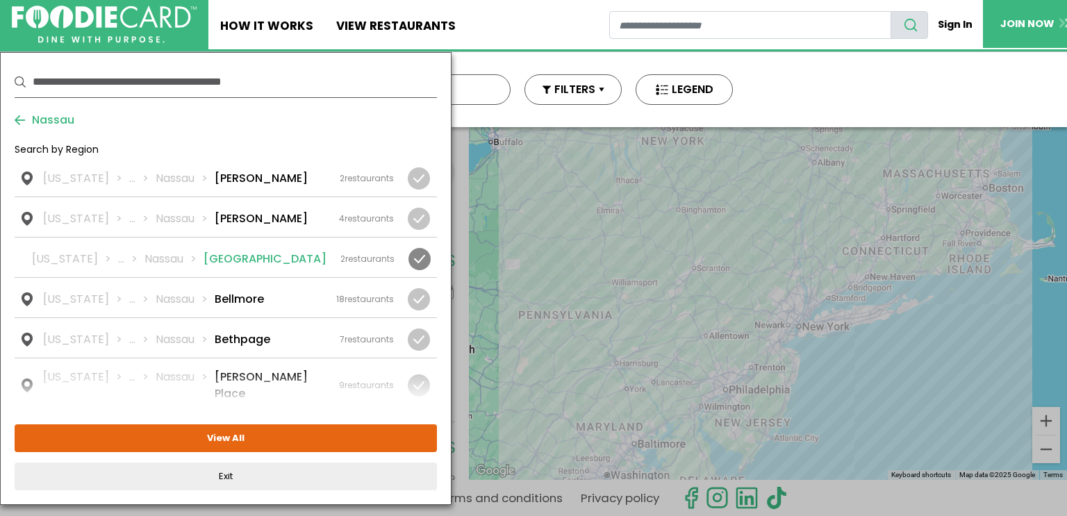
click at [226, 256] on li "Bayville" at bounding box center [265, 259] width 123 height 17
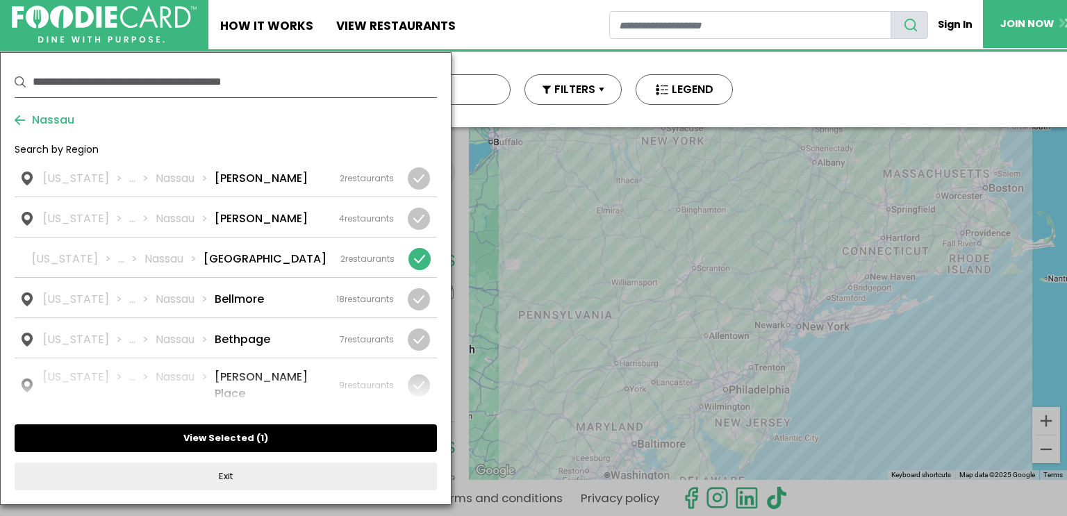
click at [251, 437] on button "View Selected ( 1 )" at bounding box center [226, 438] width 422 height 28
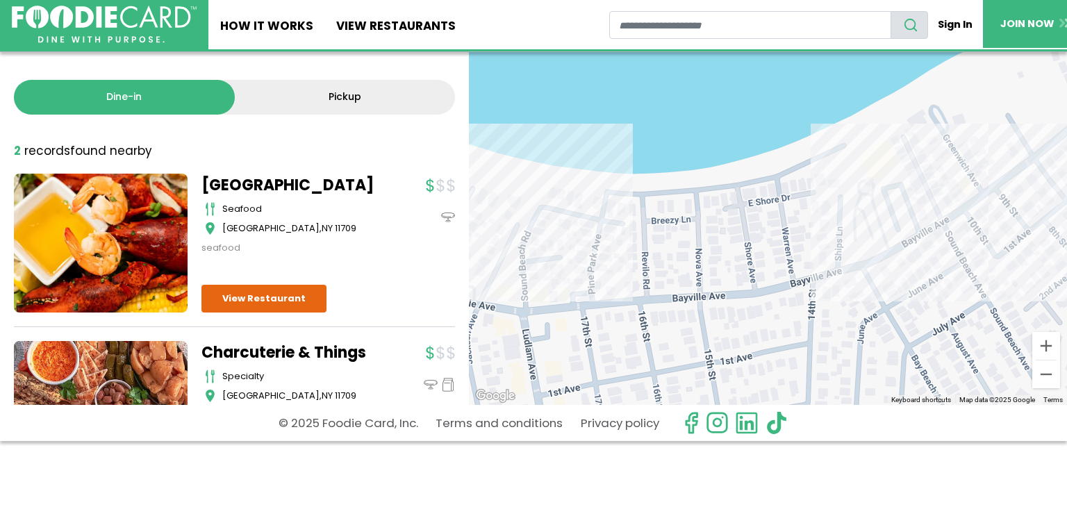
scroll to position [76, 0]
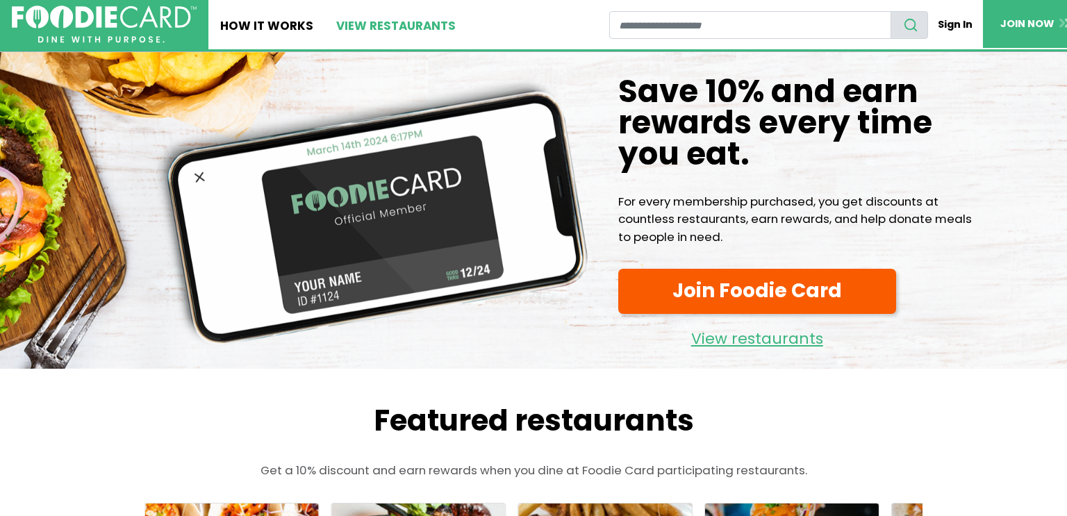
click at [408, 24] on link "View restaurants" at bounding box center [396, 24] width 143 height 49
click at [647, 28] on input "restaurant search" at bounding box center [750, 25] width 282 height 28
click at [916, 35] on button "search" at bounding box center [910, 25] width 38 height 28
click at [707, 19] on input "*****" at bounding box center [750, 25] width 282 height 28
type input "*"
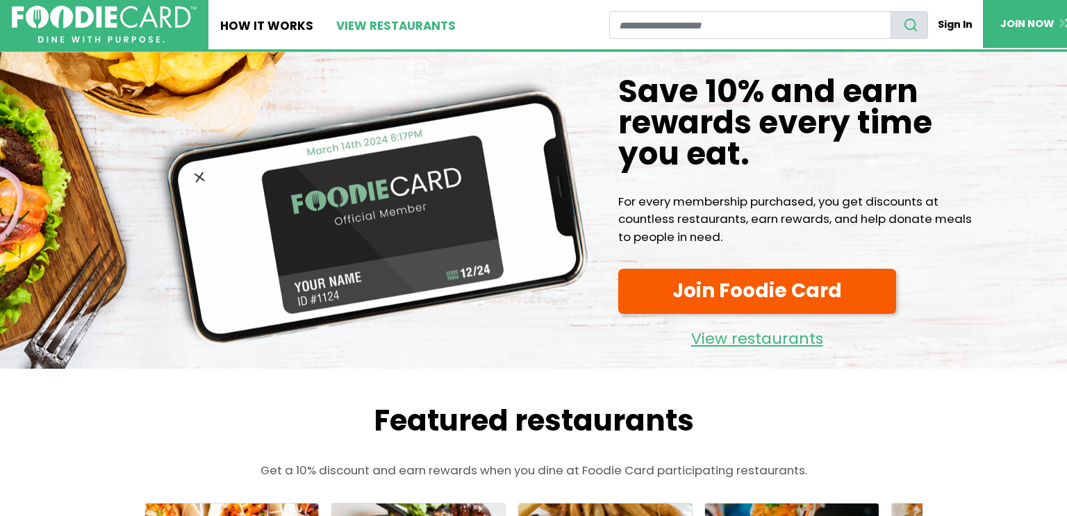
click at [387, 28] on link "View restaurants" at bounding box center [396, 24] width 143 height 49
click at [406, 26] on link "View restaurants" at bounding box center [396, 24] width 143 height 49
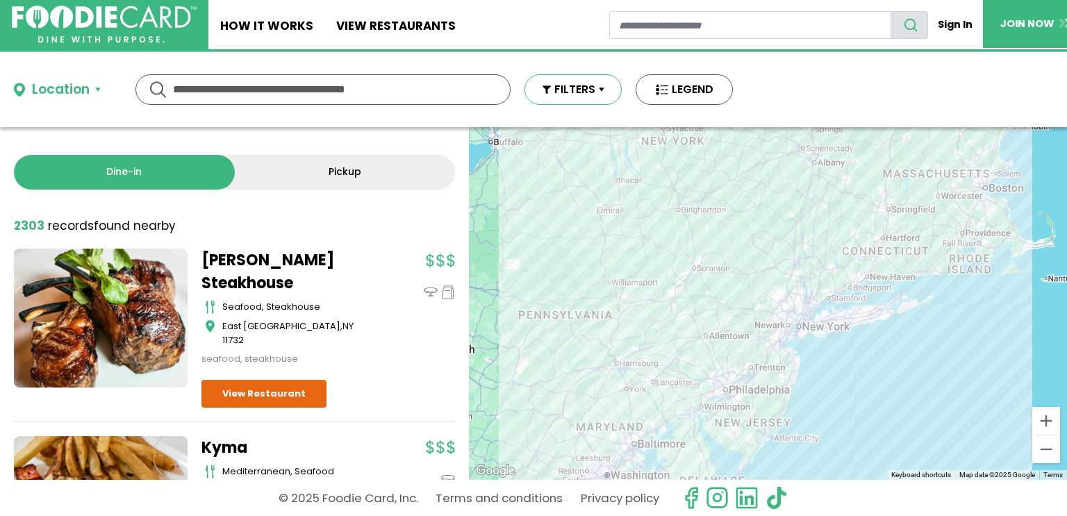
click at [606, 95] on button "FILTERS" at bounding box center [572, 89] width 97 height 31
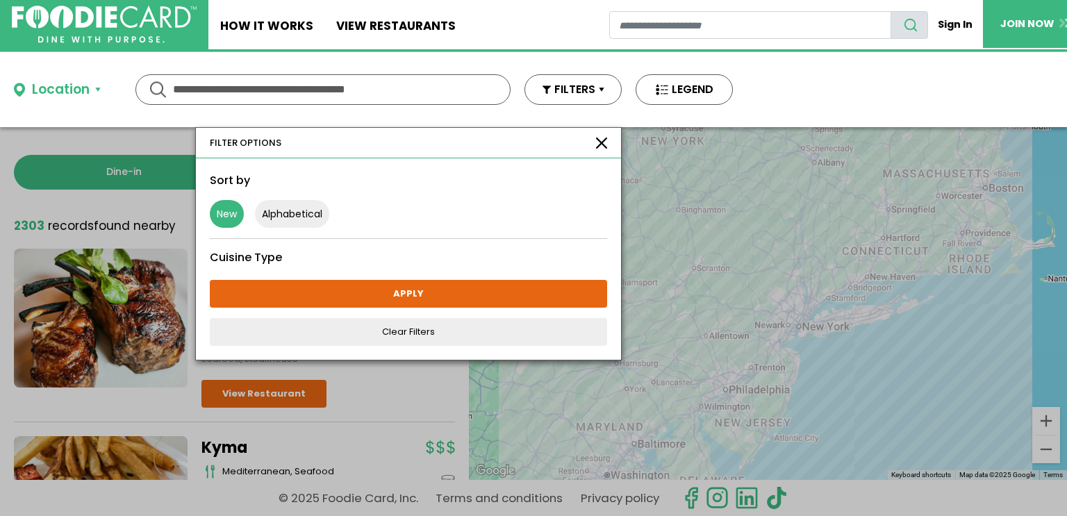
click at [230, 213] on button "New" at bounding box center [227, 214] width 34 height 28
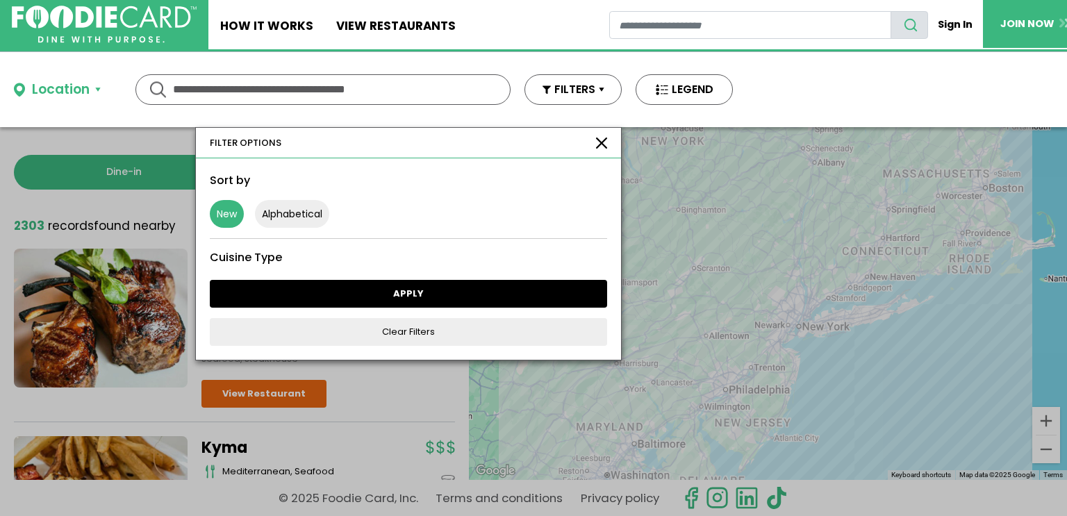
click at [367, 290] on div "Sort by New Alphabetical Cuisine Type" at bounding box center [408, 258] width 425 height 201
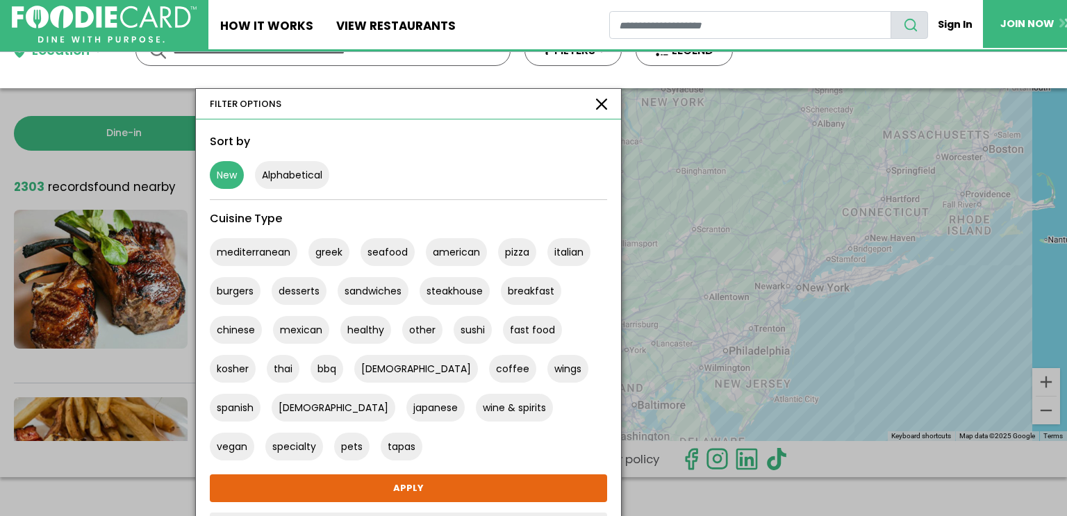
scroll to position [56, 0]
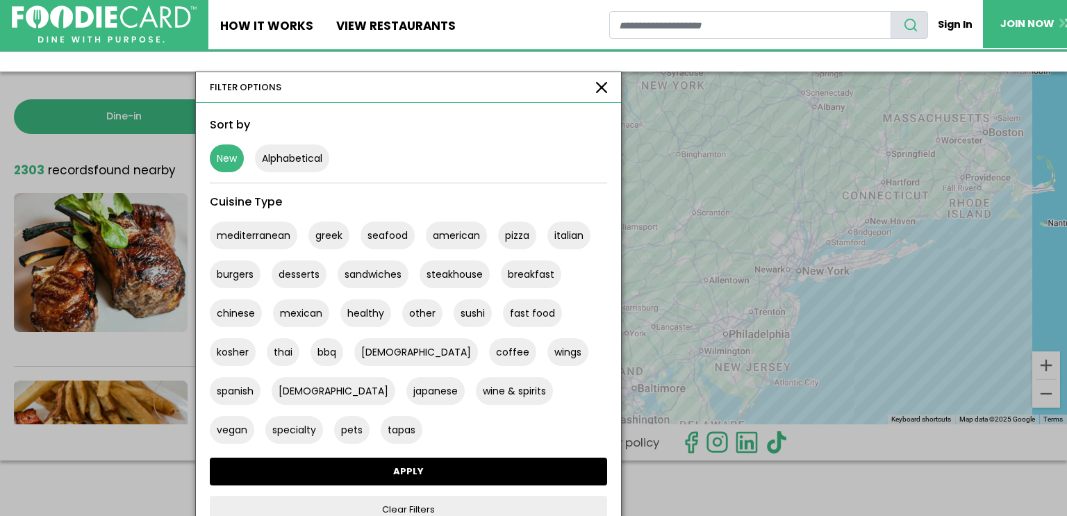
click at [375, 463] on link "APPLY" at bounding box center [408, 472] width 397 height 28
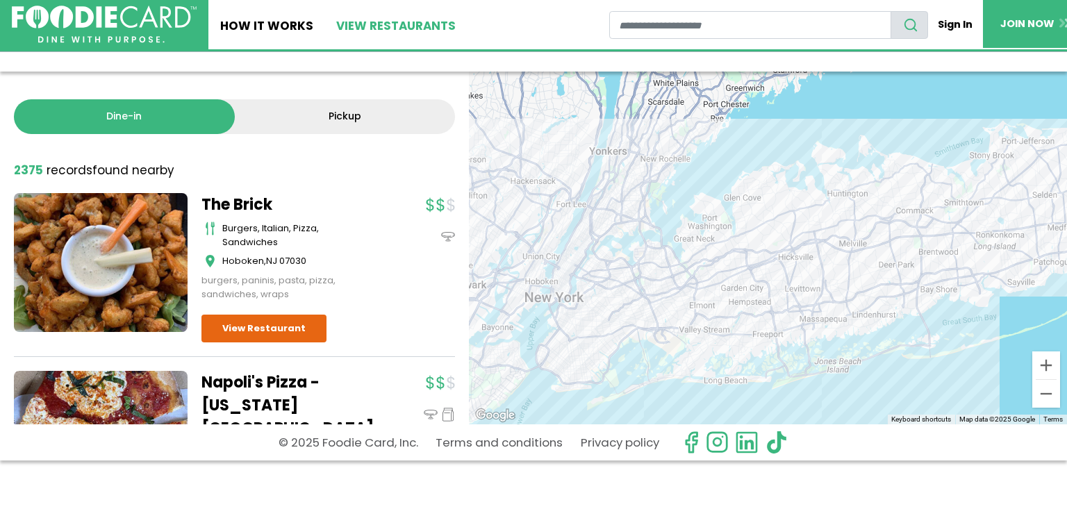
click at [396, 22] on link "View restaurants" at bounding box center [396, 24] width 143 height 49
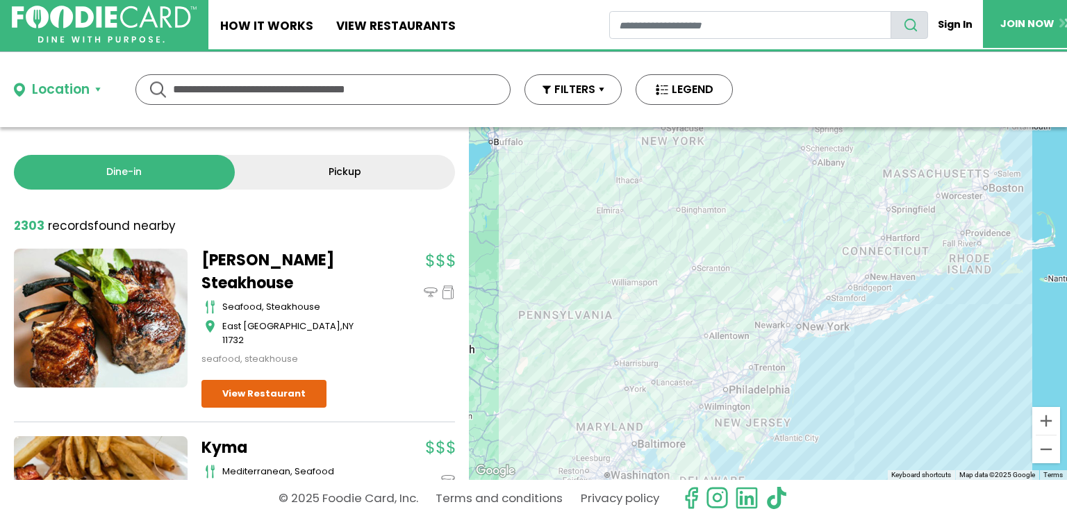
click at [94, 84] on button "Location" at bounding box center [57, 90] width 87 height 20
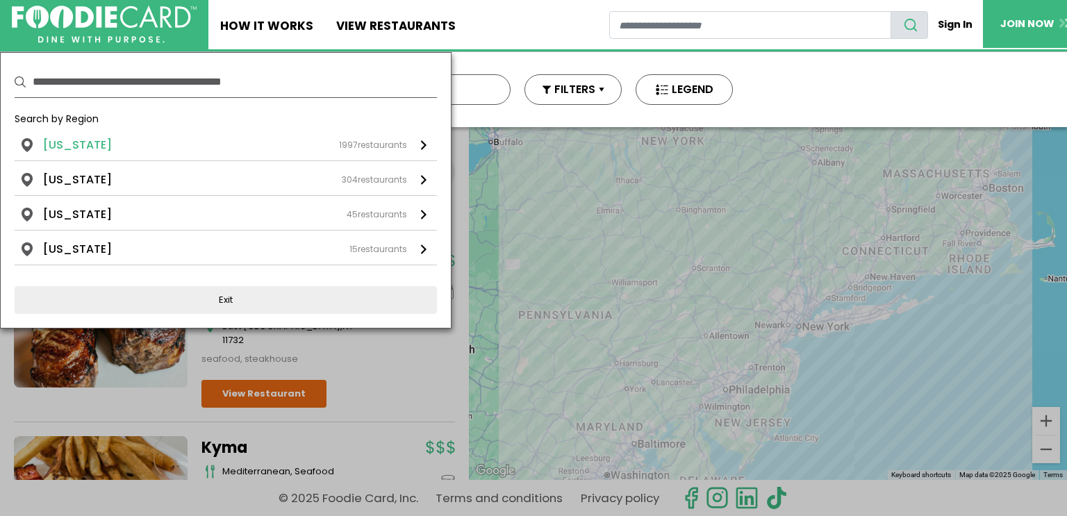
click at [135, 149] on div "New York 1997 restaurants" at bounding box center [225, 145] width 364 height 17
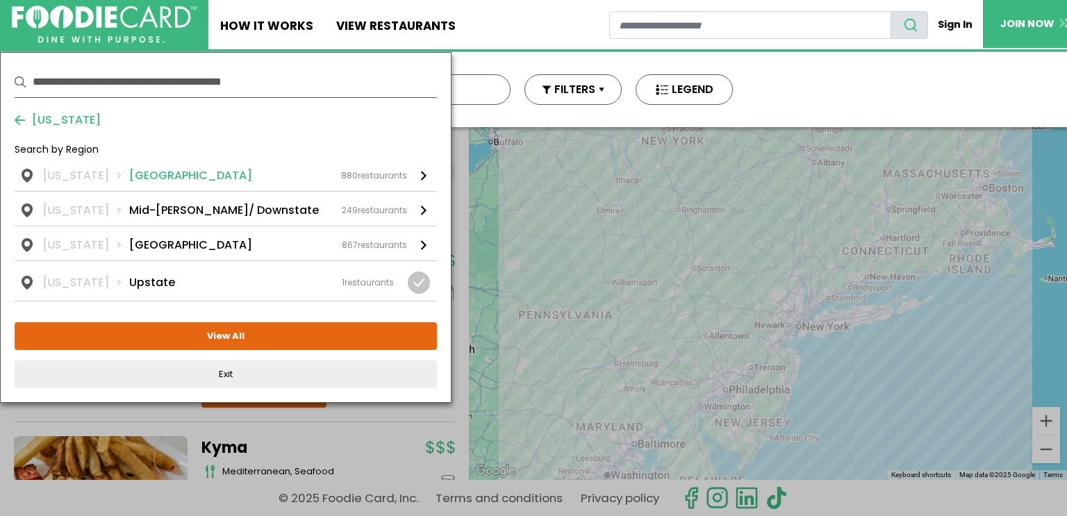
click at [149, 180] on li "Long Island" at bounding box center [190, 175] width 123 height 17
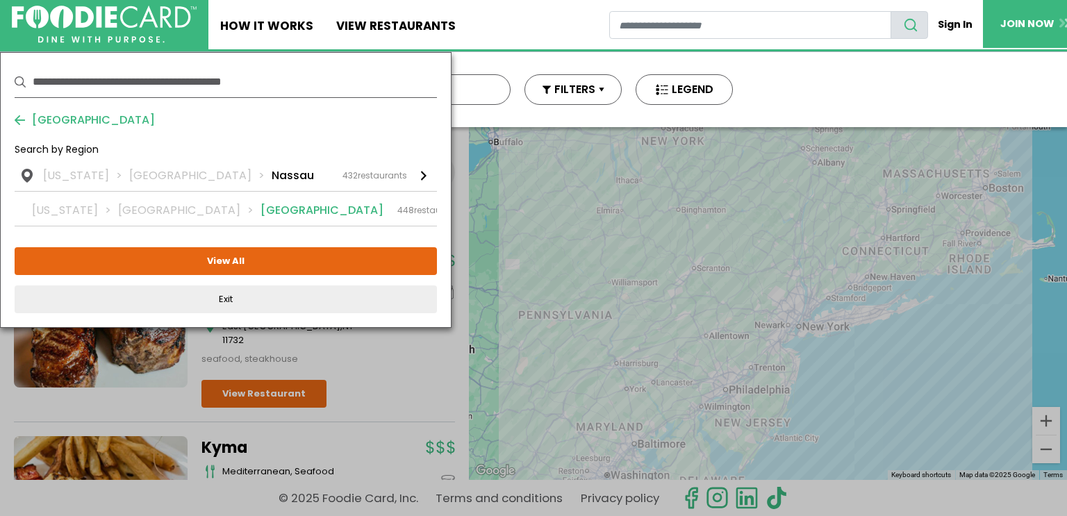
click at [170, 207] on li "[GEOGRAPHIC_DATA]" at bounding box center [189, 210] width 142 height 17
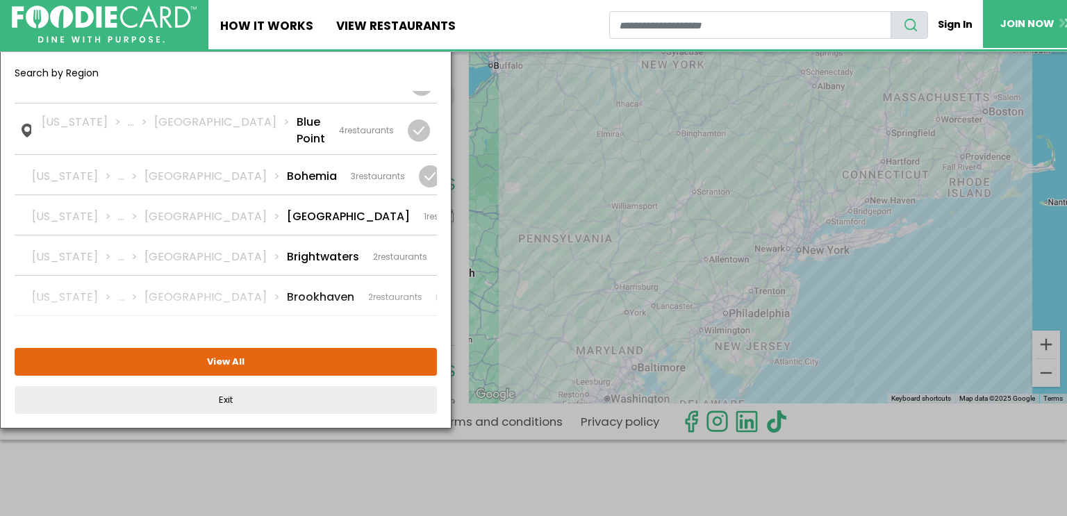
scroll to position [190, 0]
click at [490, 205] on div at bounding box center [501, 216] width 22 height 22
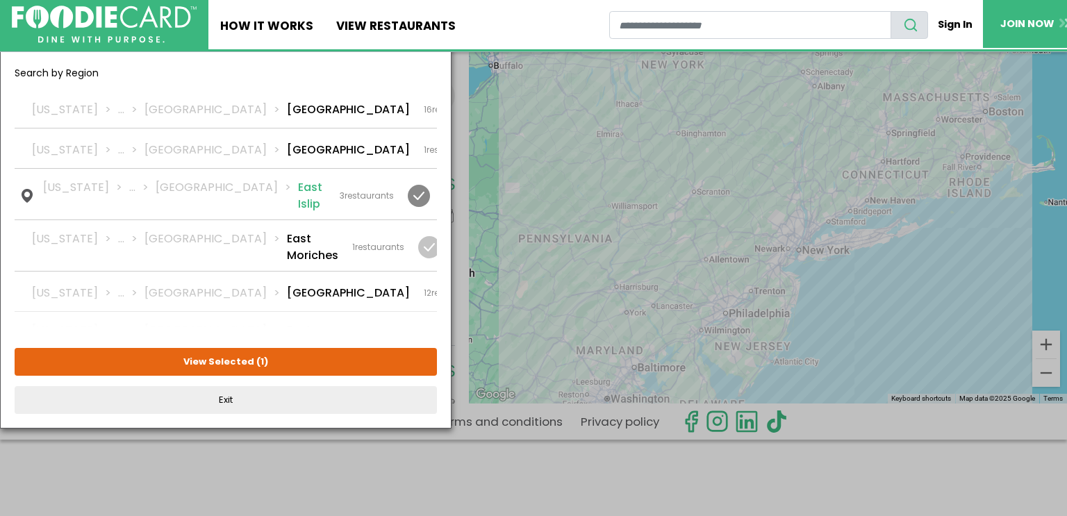
scroll to position [763, 0]
click at [424, 235] on div at bounding box center [429, 246] width 22 height 22
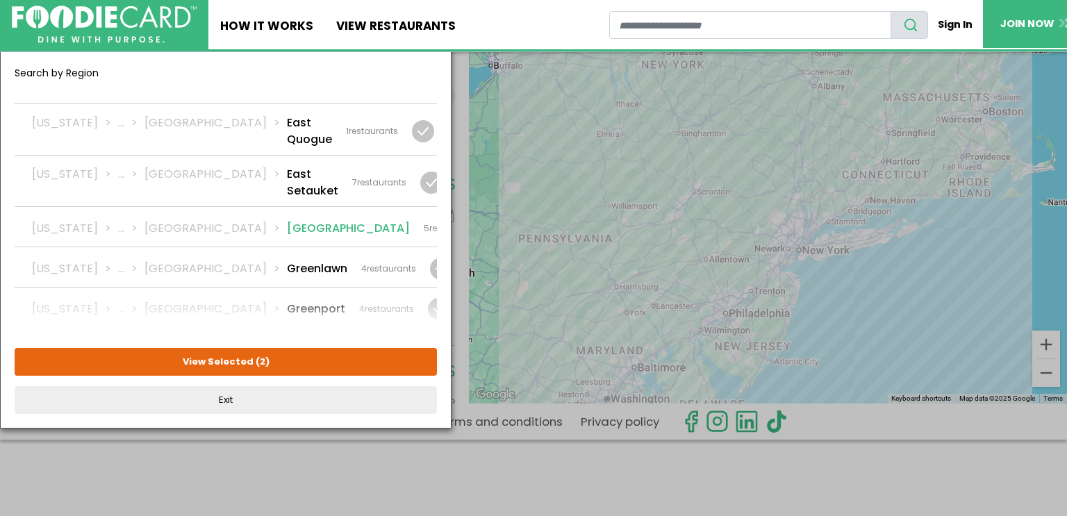
scroll to position [975, 0]
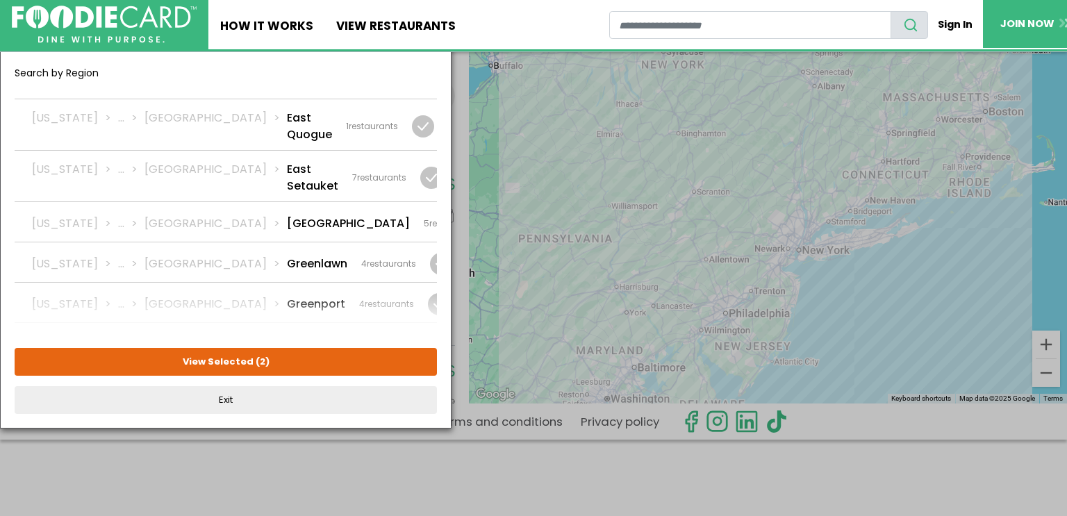
click at [423, 339] on div at bounding box center [433, 350] width 22 height 22
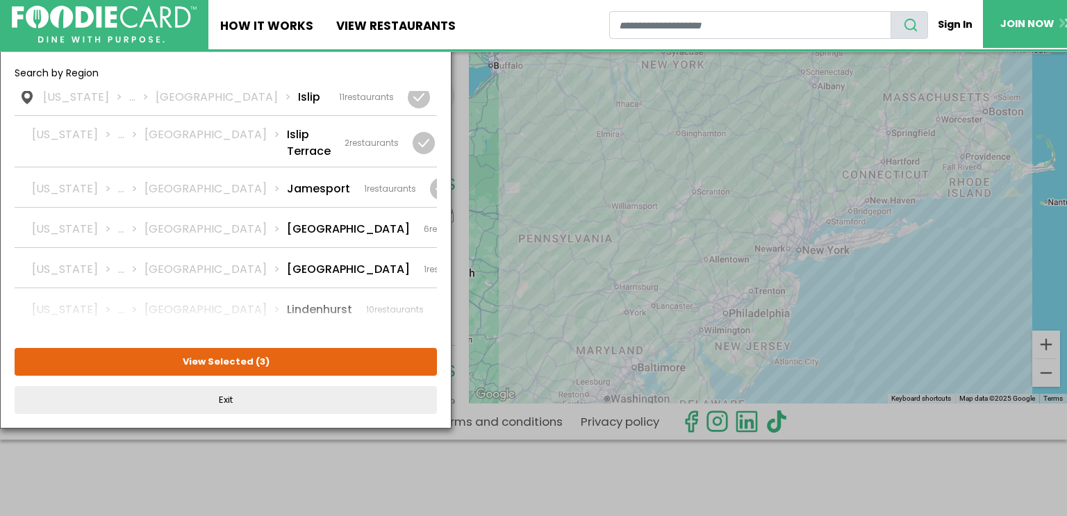
scroll to position [1506, 0]
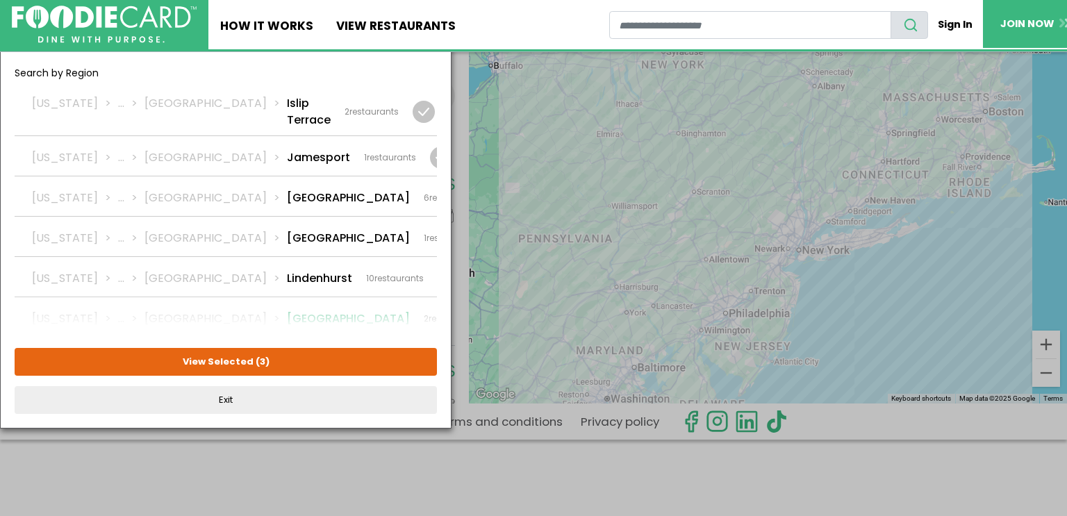
click at [492, 308] on div at bounding box center [503, 319] width 22 height 22
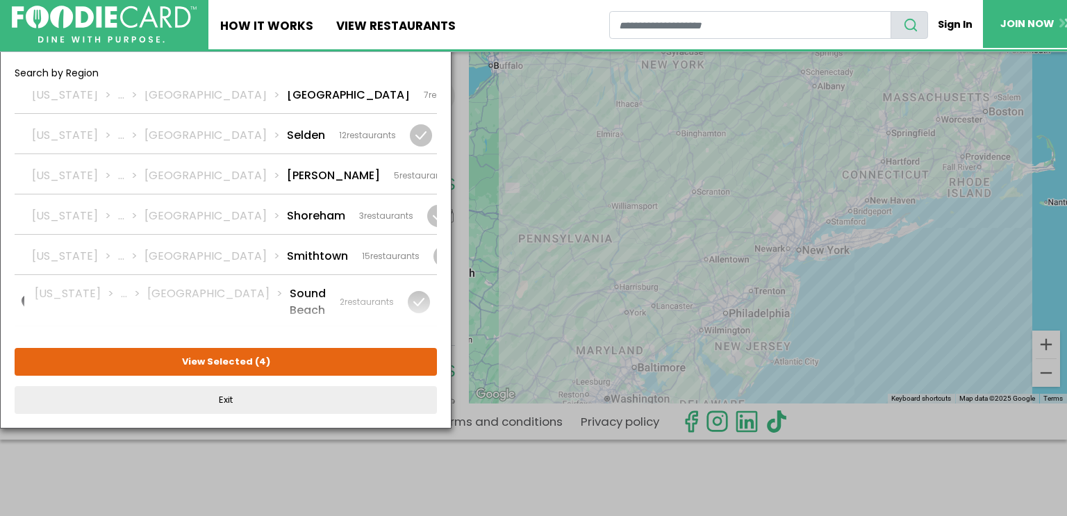
scroll to position [2628, 0]
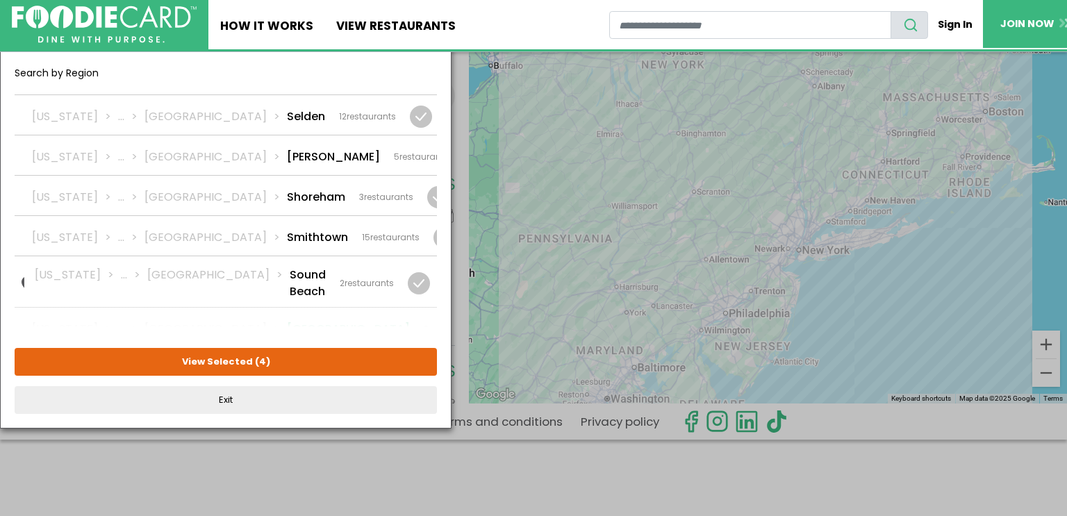
click at [492, 318] on div at bounding box center [503, 329] width 22 height 22
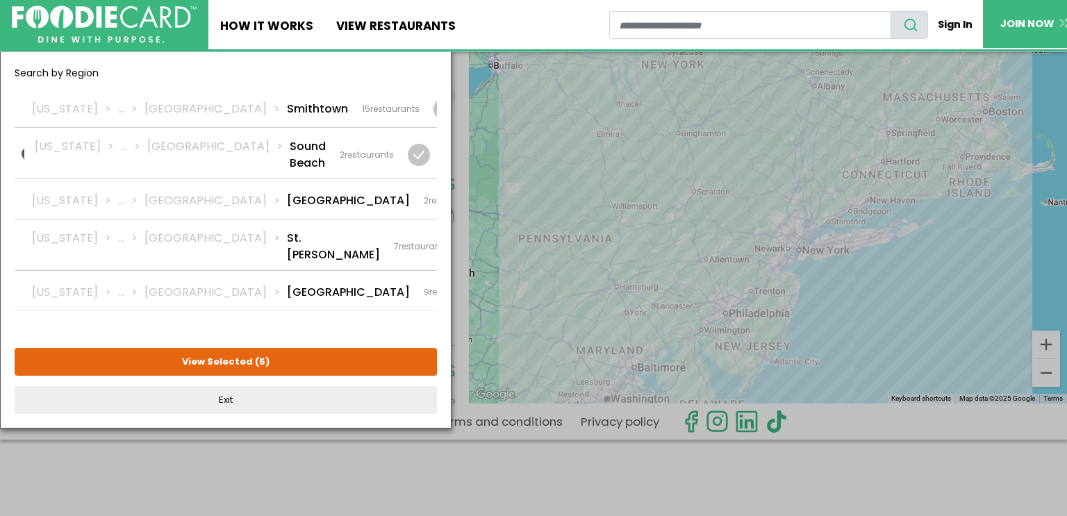
scroll to position [2765, 0]
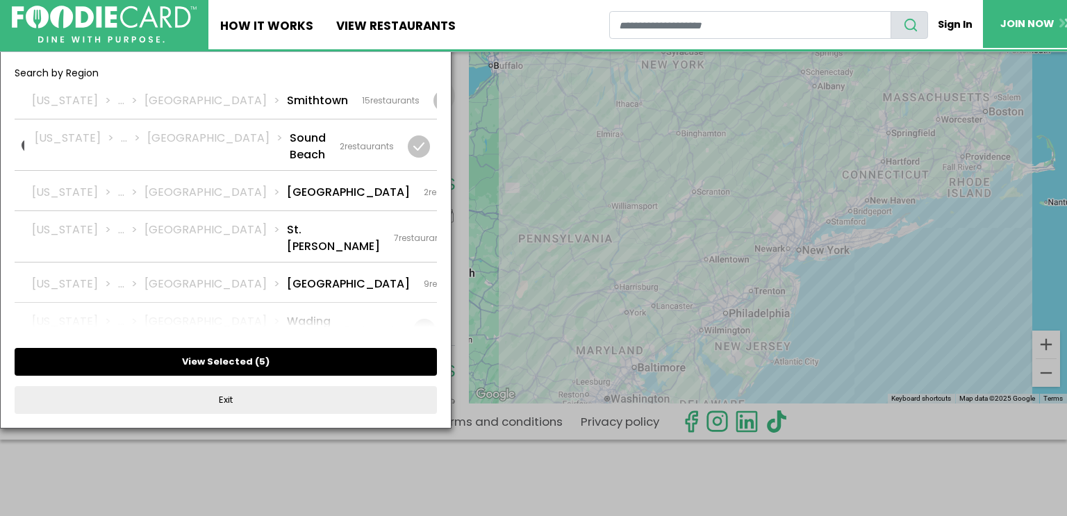
click at [259, 362] on span "5" at bounding box center [262, 361] width 6 height 13
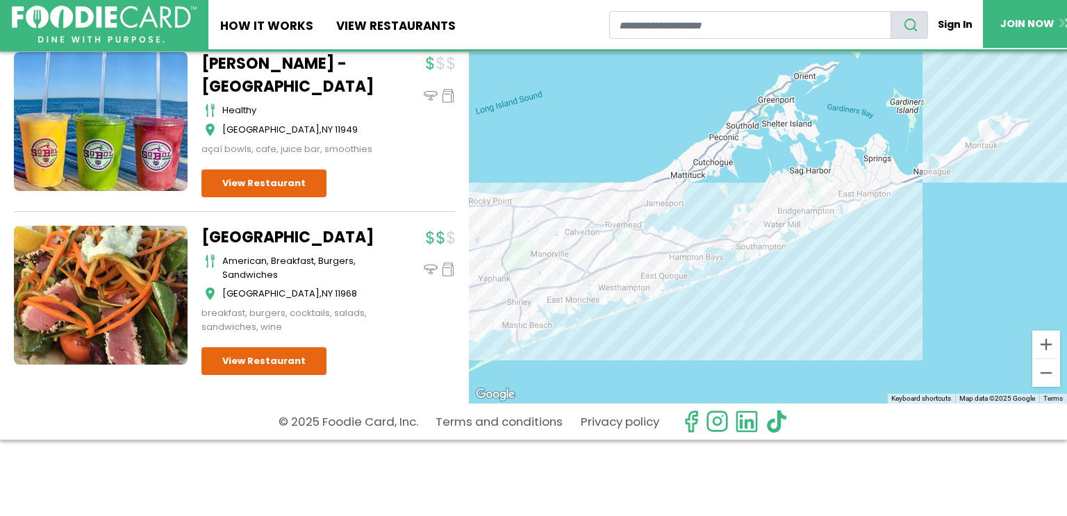
scroll to position [1420, 0]
click at [265, 369] on link "View Restaurant" at bounding box center [263, 361] width 125 height 28
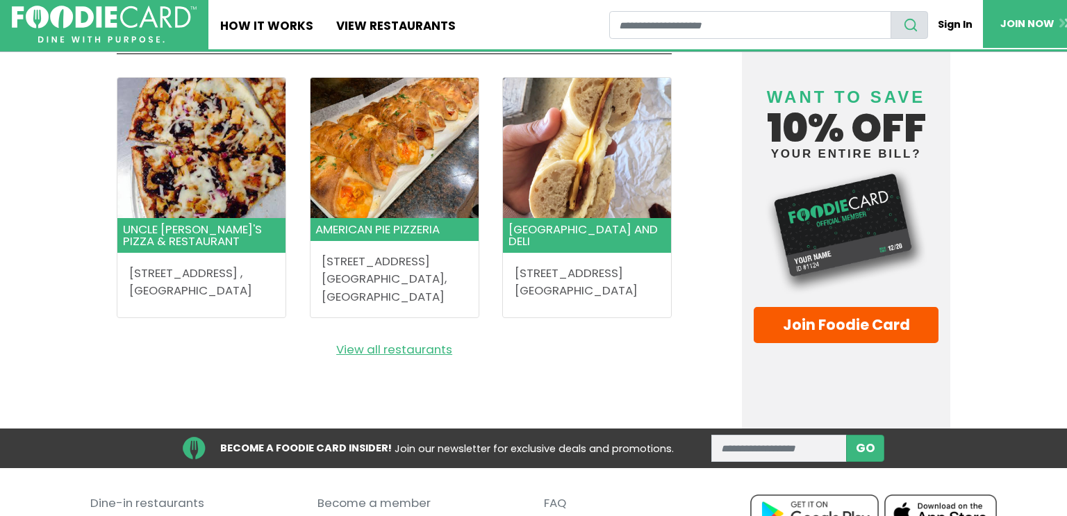
scroll to position [1479, 0]
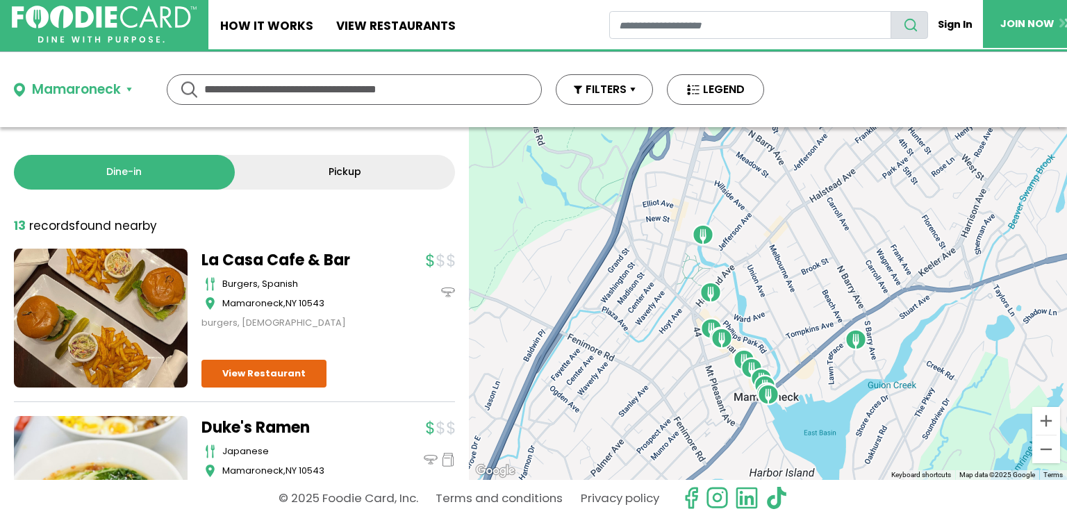
click at [443, 217] on div "Dine-in Pickup 13 results for: Reset filters 13 record records found nearby La …" at bounding box center [234, 303] width 469 height 353
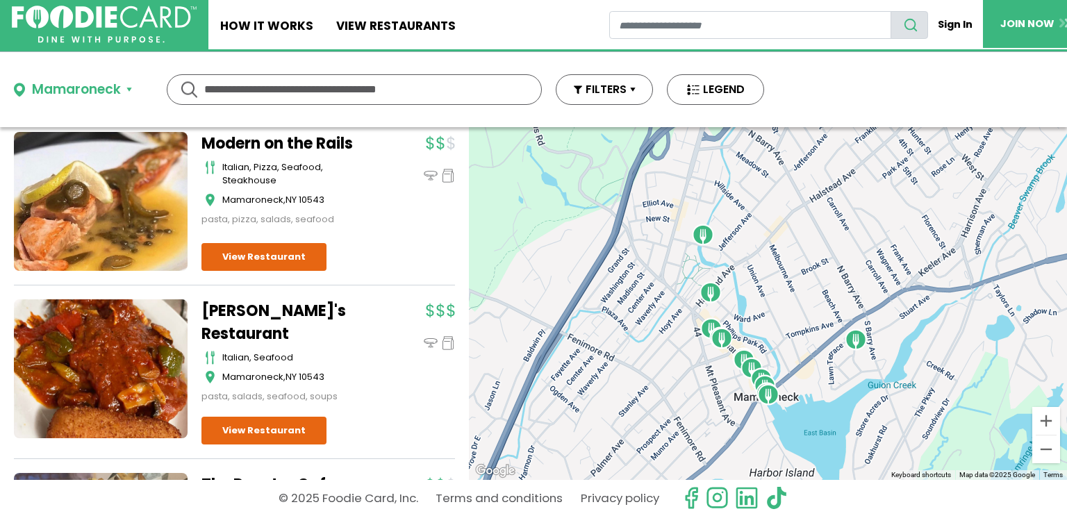
scroll to position [1223, 0]
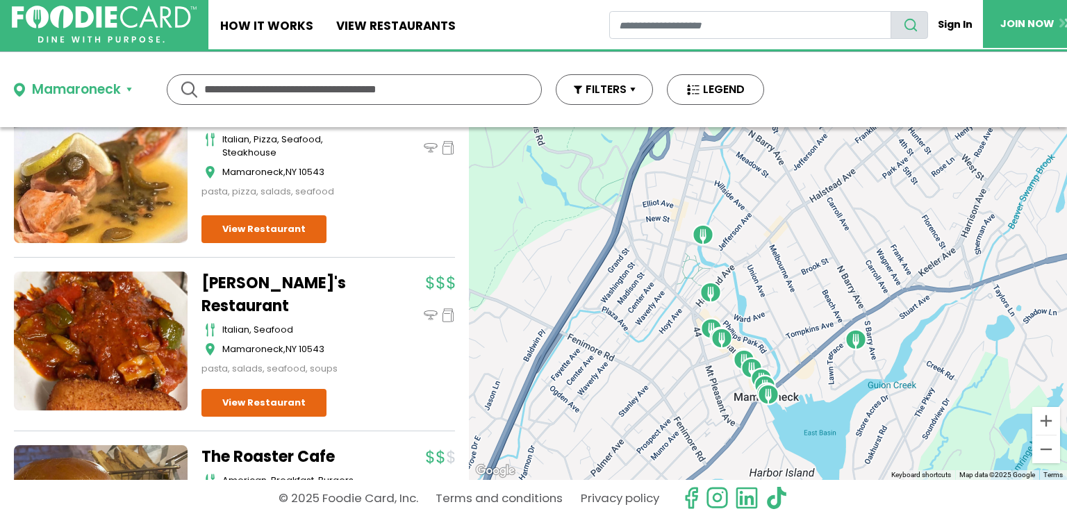
click at [127, 88] on button "Mamaroneck" at bounding box center [73, 90] width 118 height 20
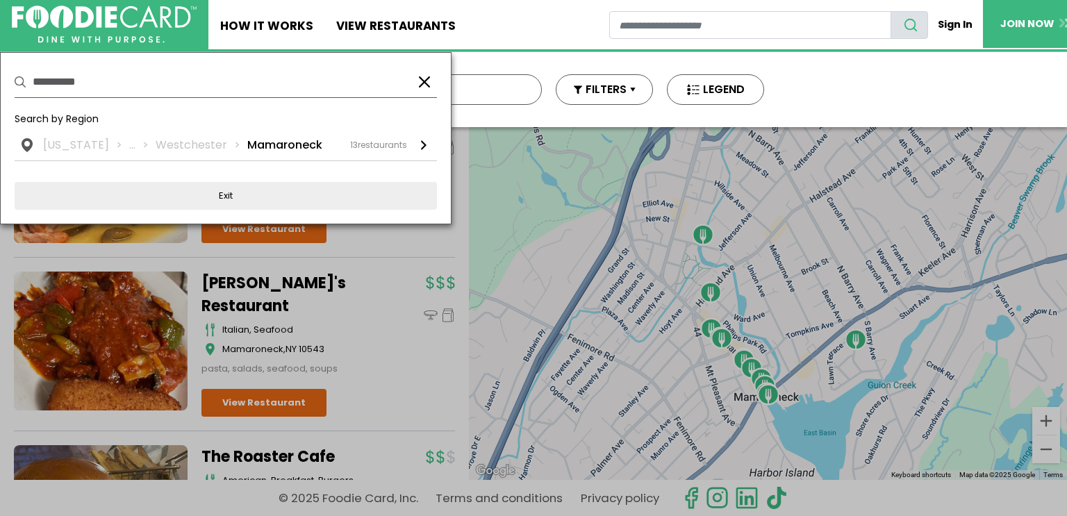
click at [141, 76] on input "**********" at bounding box center [219, 82] width 372 height 31
type input "*"
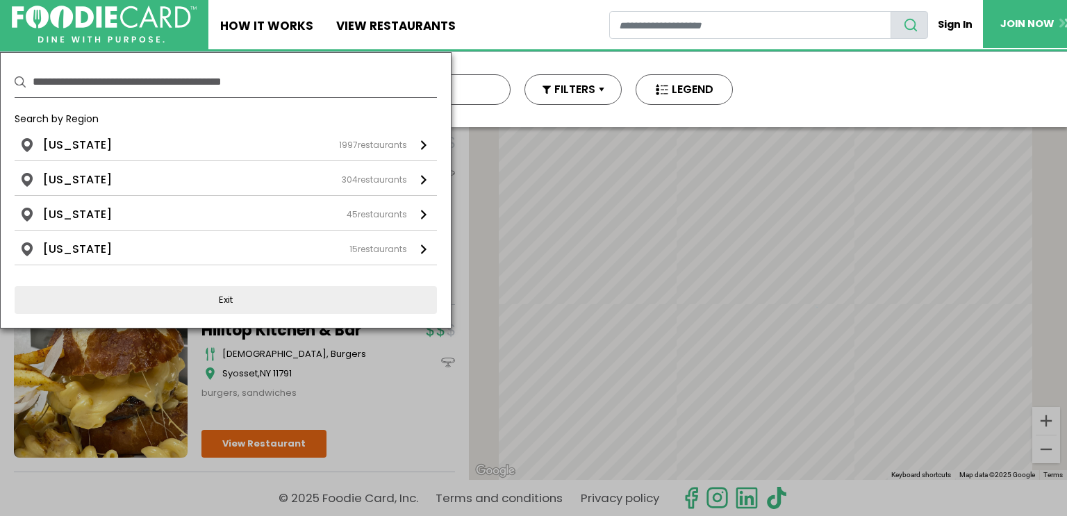
scroll to position [0, 0]
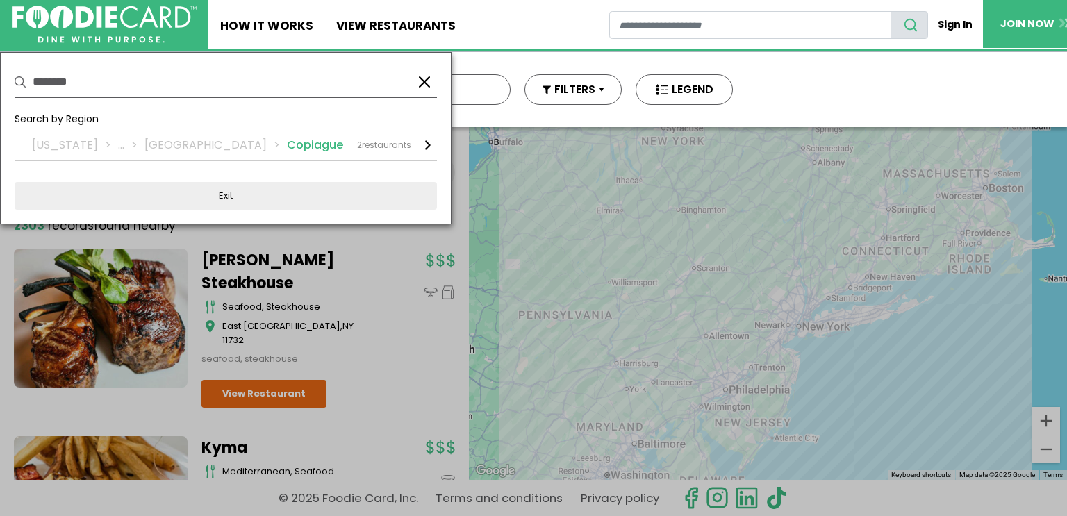
type input "********"
click at [402, 144] on div "2 restaurants" at bounding box center [384, 145] width 54 height 13
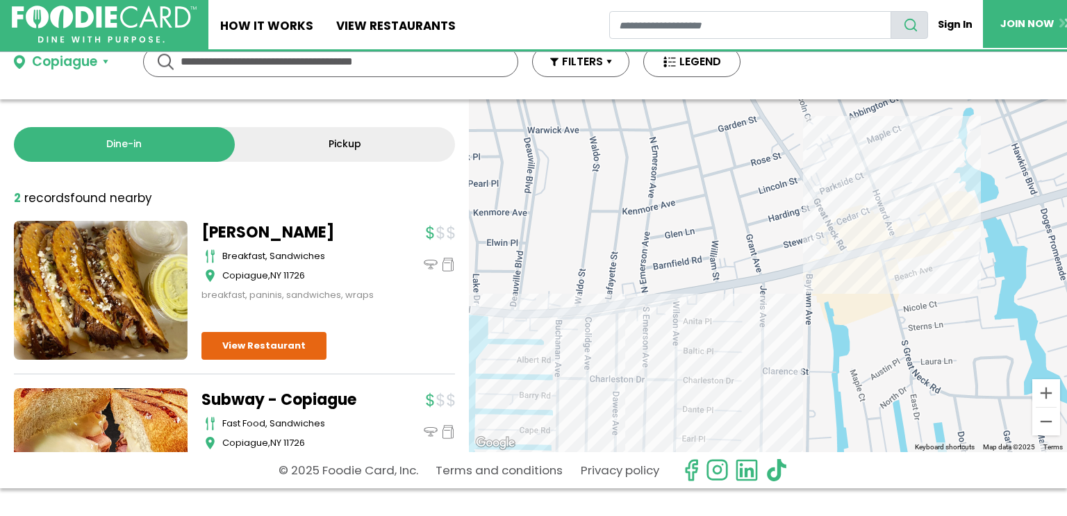
scroll to position [76, 0]
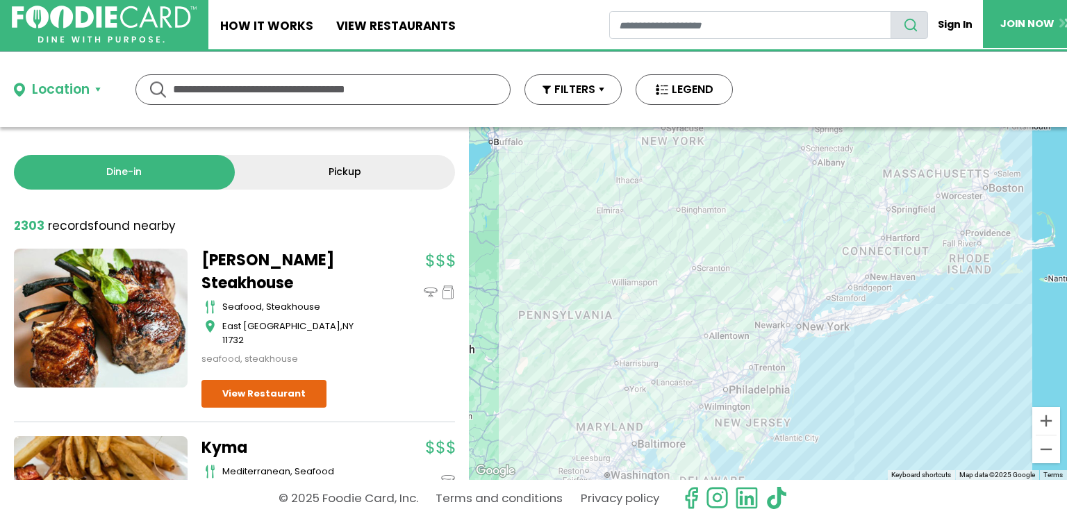
click at [278, 165] on link "Pickup" at bounding box center [345, 172] width 221 height 35
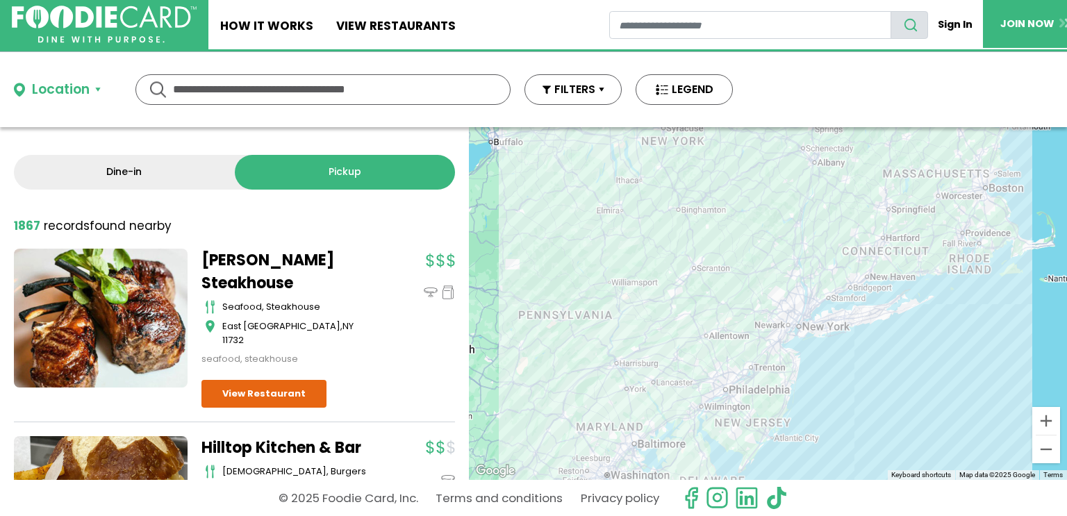
click at [113, 175] on link "Dine-in" at bounding box center [124, 172] width 221 height 35
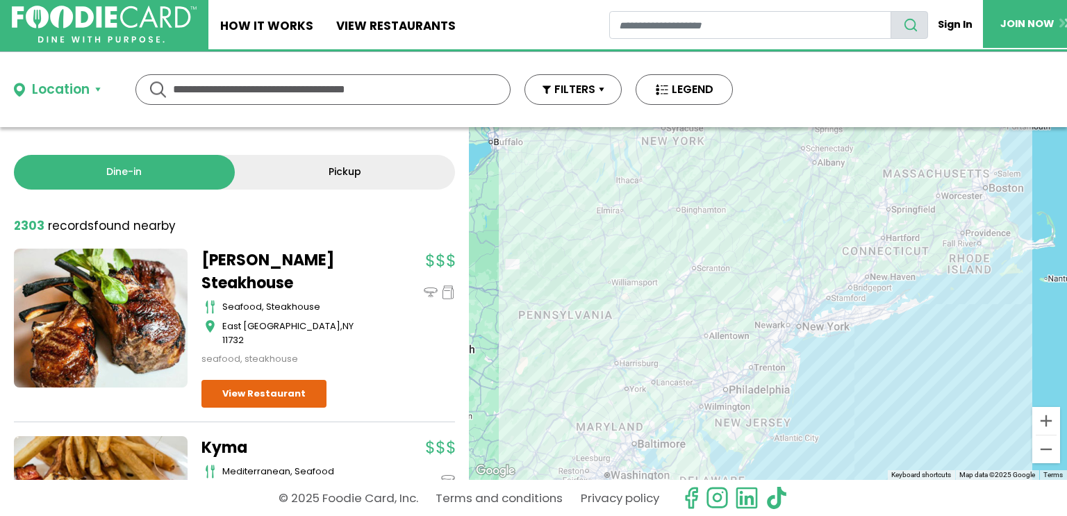
click at [93, 92] on button "Location" at bounding box center [57, 90] width 87 height 20
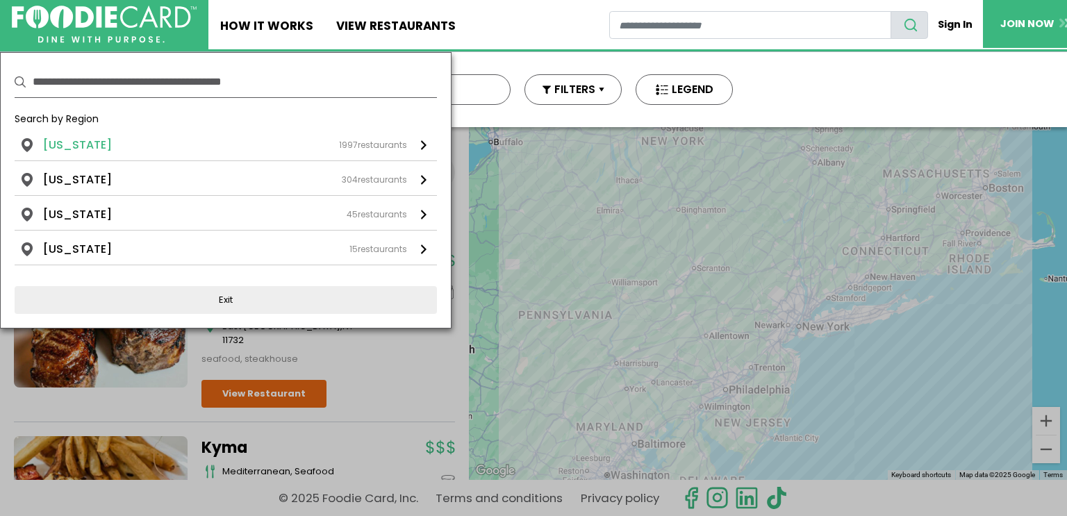
click at [86, 139] on li "[US_STATE]" at bounding box center [77, 145] width 69 height 17
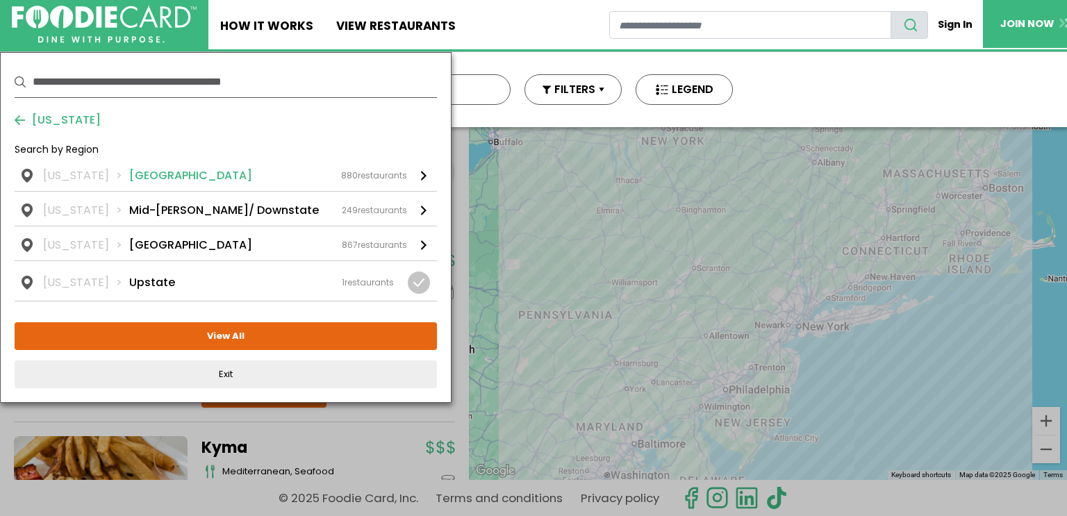
click at [133, 176] on li "[GEOGRAPHIC_DATA]" at bounding box center [190, 175] width 123 height 17
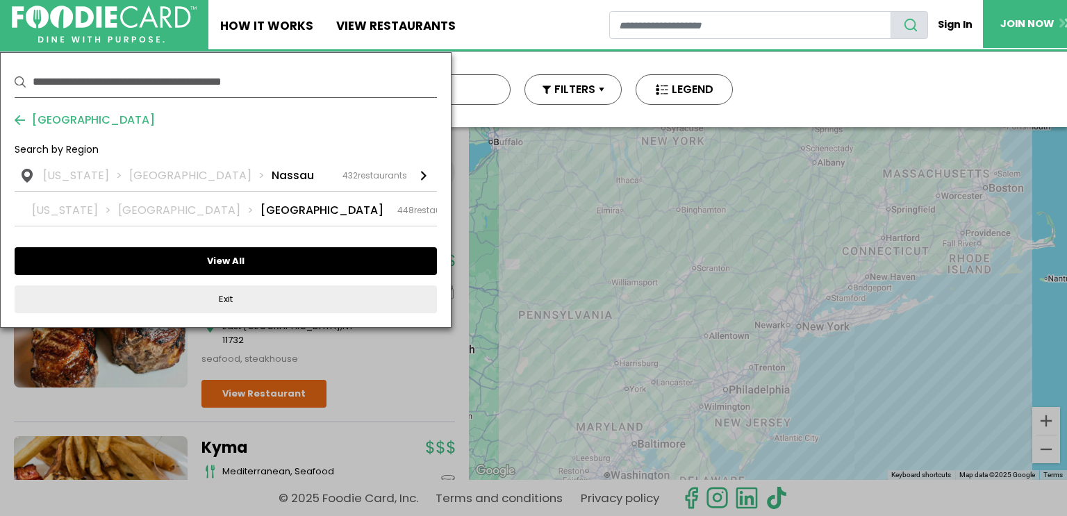
click at [217, 259] on button "View All" at bounding box center [226, 261] width 422 height 28
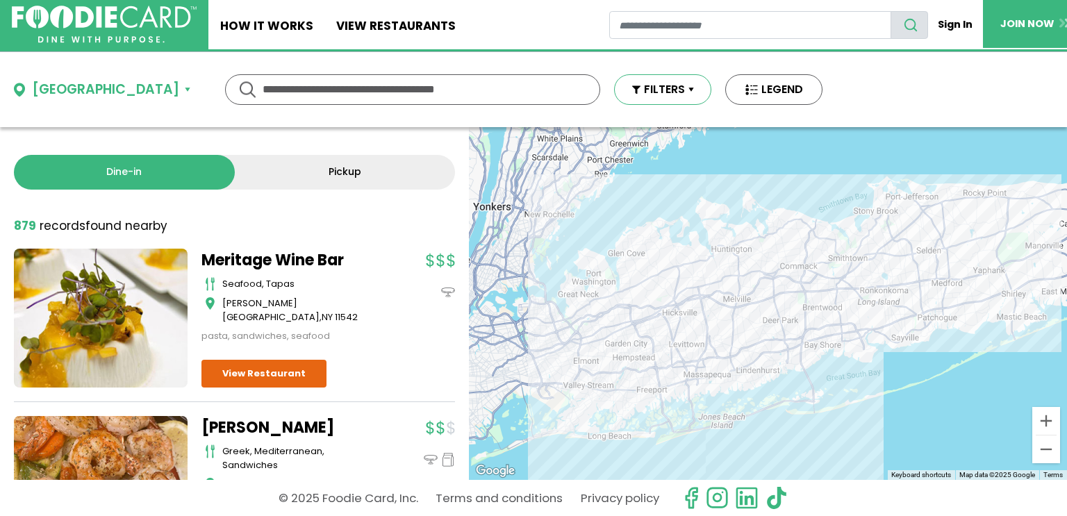
click at [620, 90] on button "FILTERS" at bounding box center [662, 89] width 97 height 31
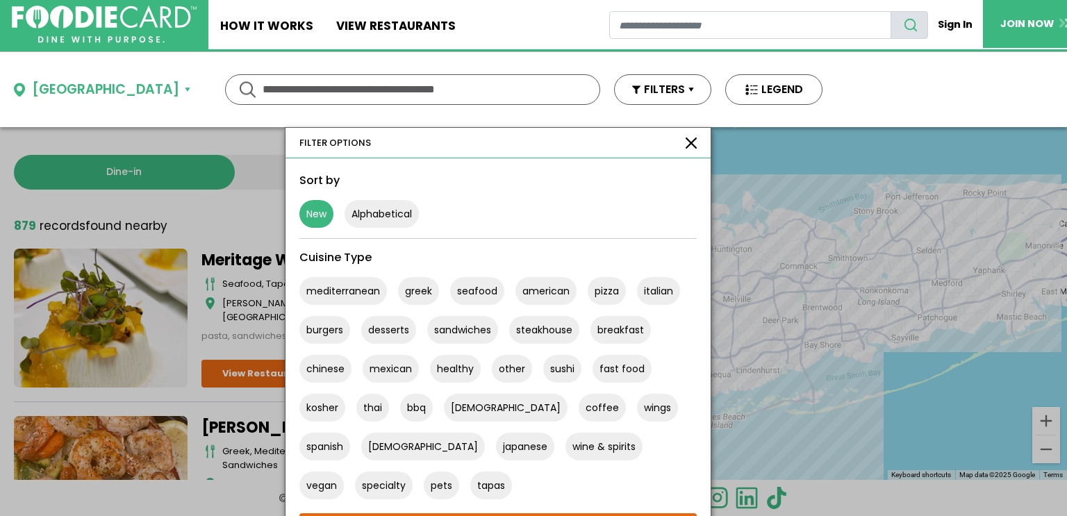
click at [299, 209] on button "New" at bounding box center [316, 214] width 34 height 28
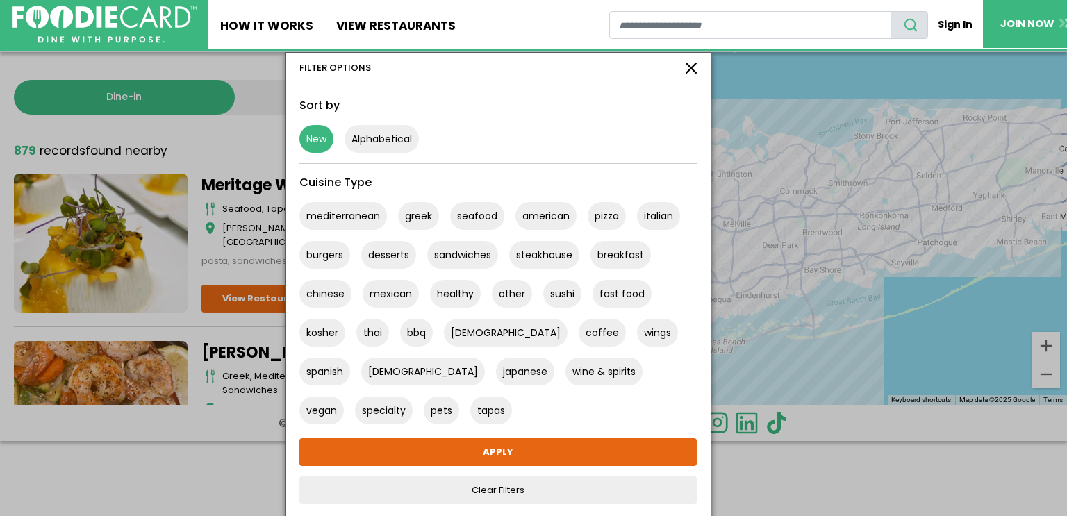
scroll to position [76, 0]
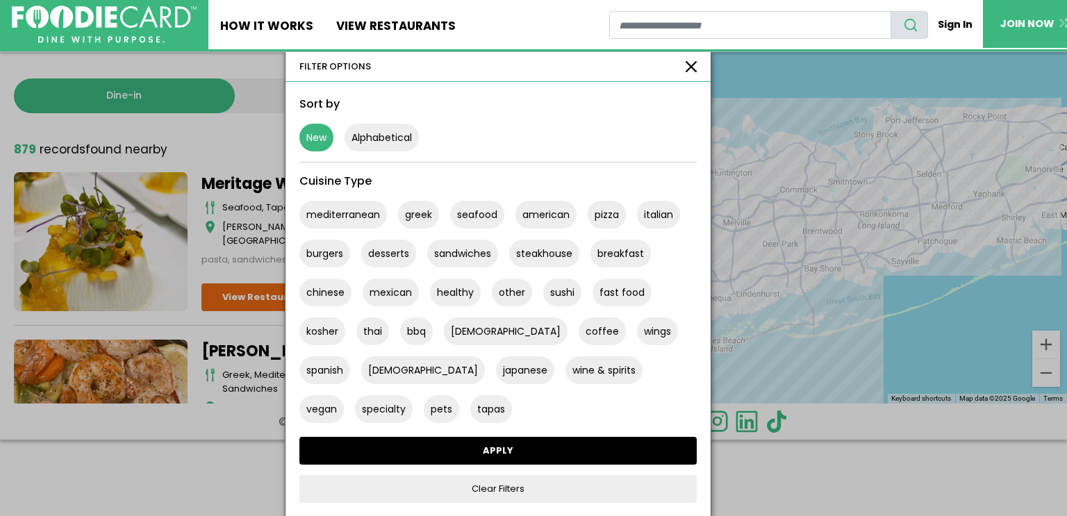
click at [416, 446] on link "APPLY" at bounding box center [497, 451] width 397 height 28
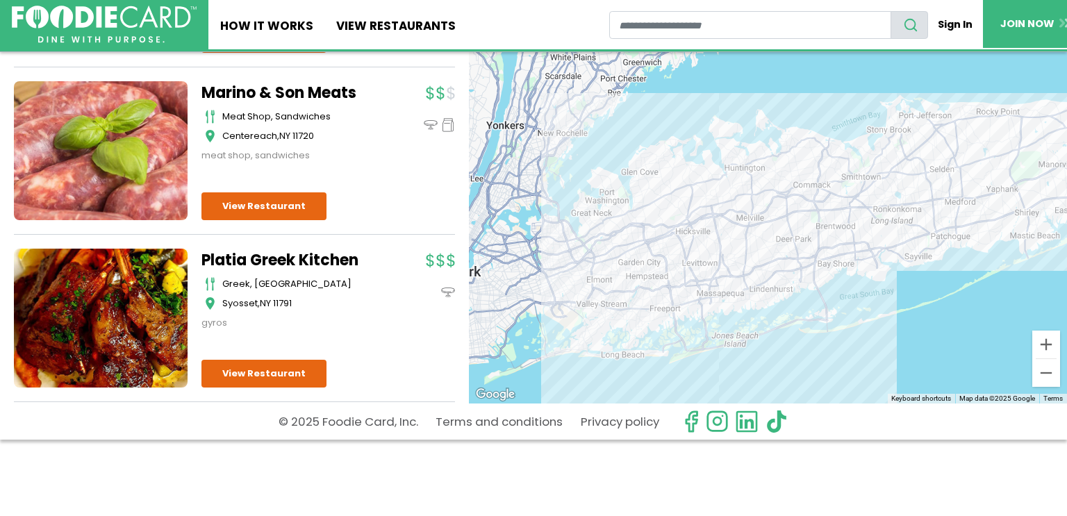
scroll to position [5466, 0]
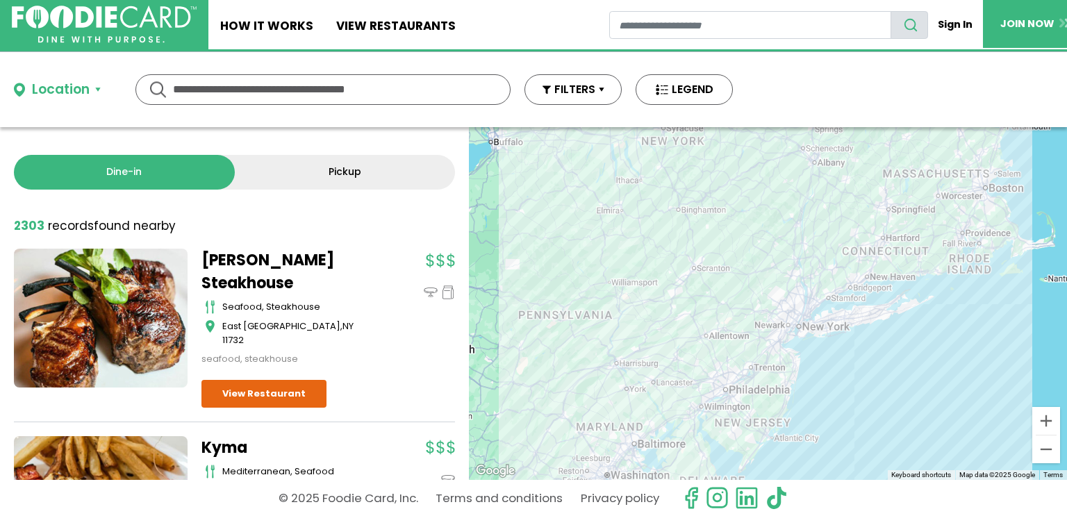
click at [87, 91] on div "Location" at bounding box center [61, 90] width 58 height 20
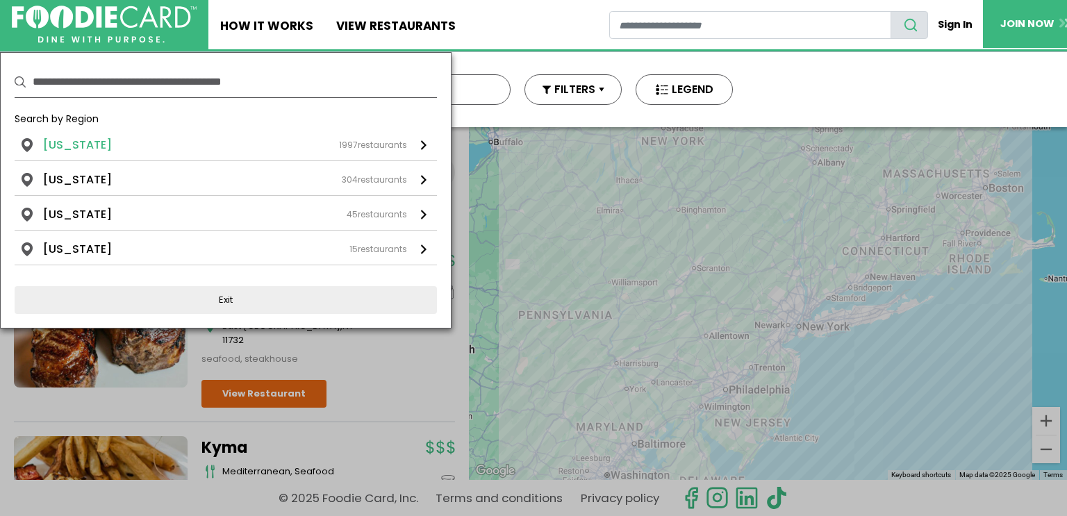
click at [81, 146] on li "[US_STATE]" at bounding box center [77, 145] width 69 height 17
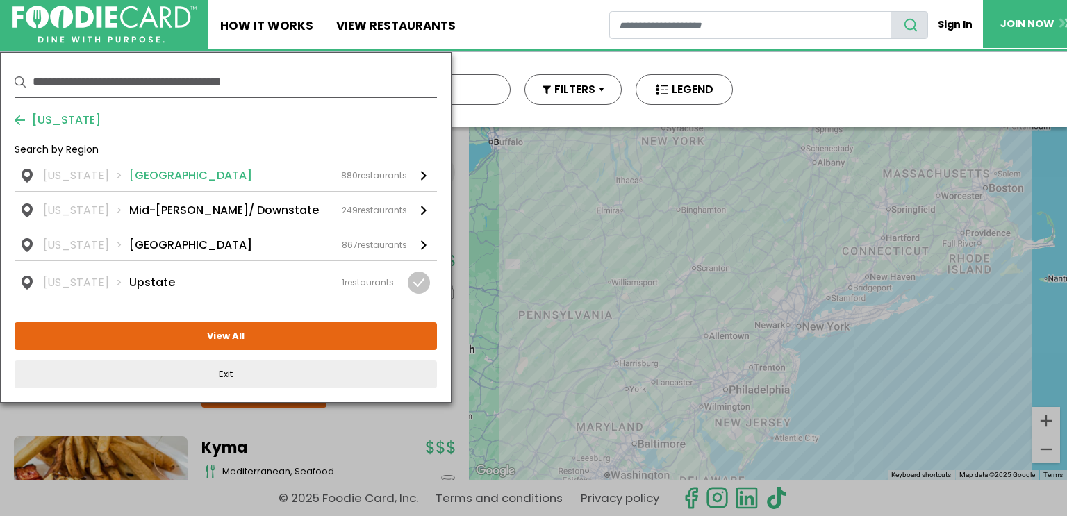
click at [136, 169] on li "[GEOGRAPHIC_DATA]" at bounding box center [190, 175] width 123 height 17
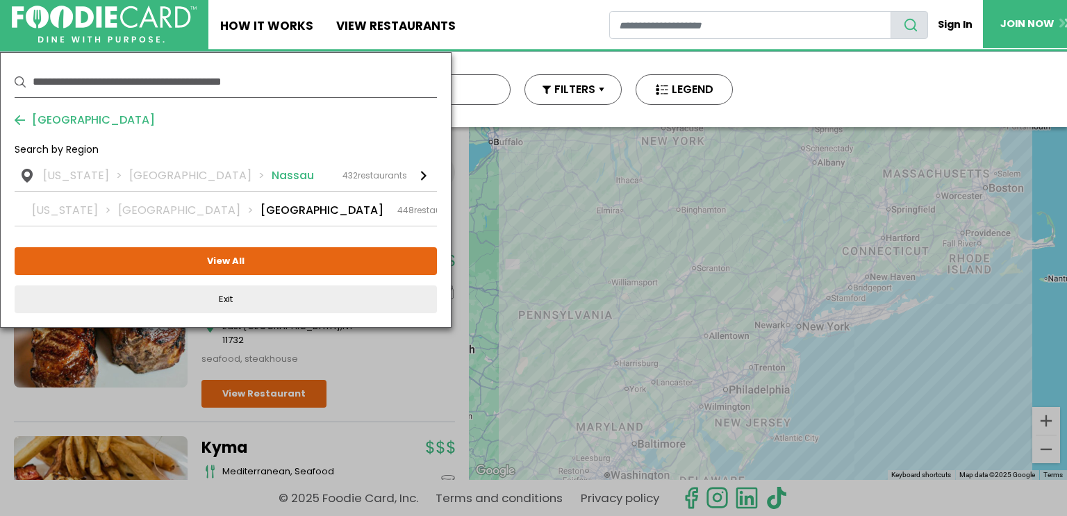
click at [145, 173] on li "[GEOGRAPHIC_DATA]" at bounding box center [200, 175] width 142 height 17
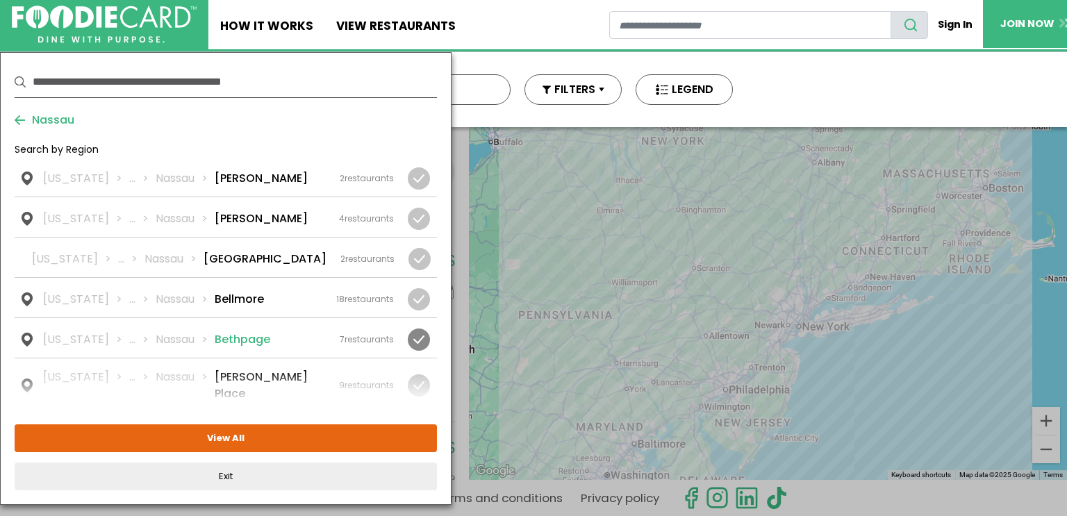
click at [420, 342] on div at bounding box center [419, 340] width 22 height 22
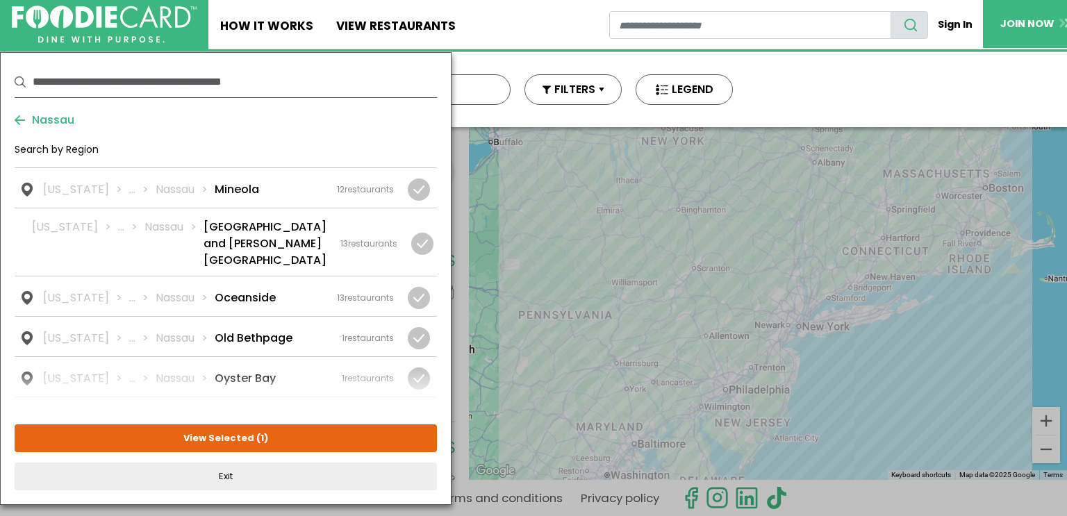
scroll to position [1442, 0]
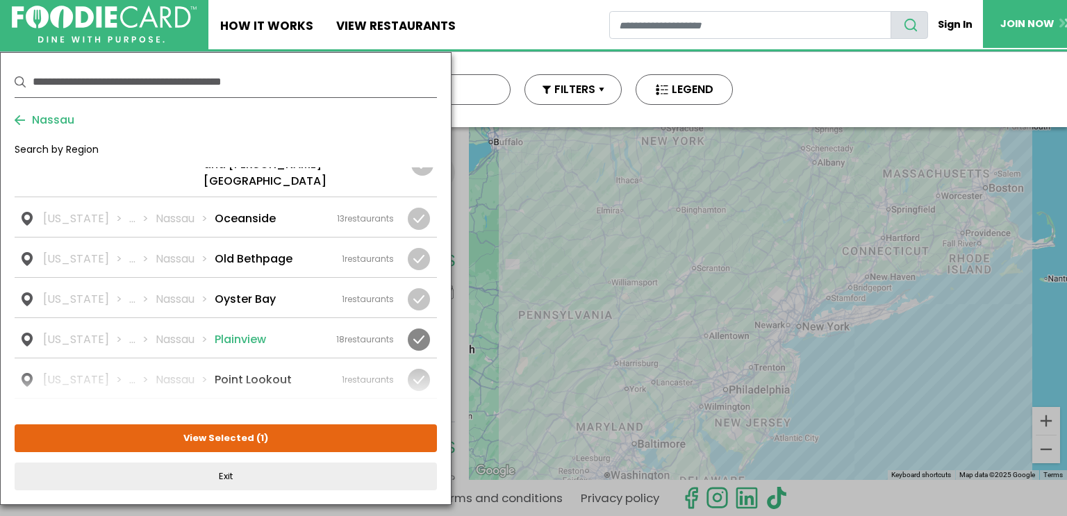
click at [423, 329] on div at bounding box center [419, 340] width 22 height 22
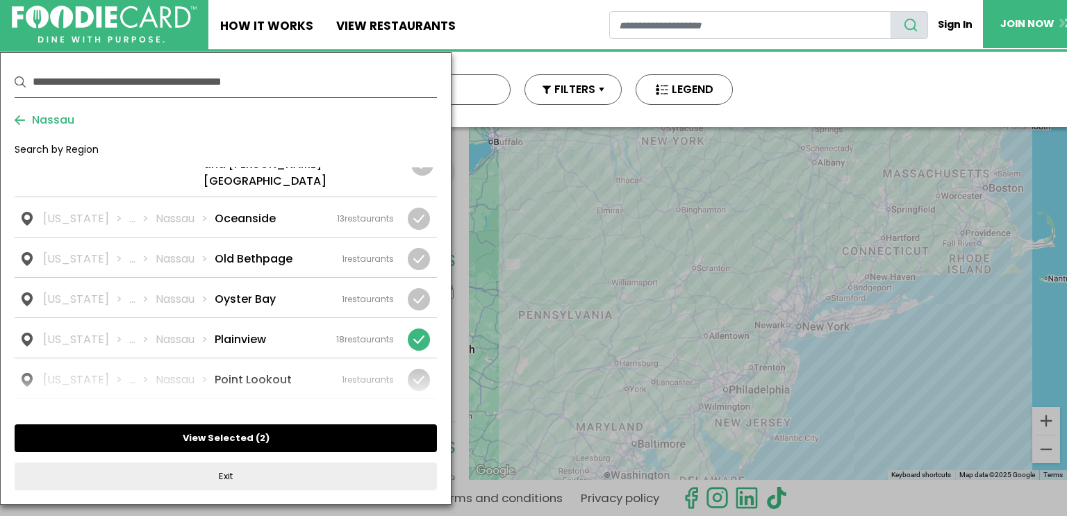
click at [236, 440] on button "View Selected ( 2 )" at bounding box center [226, 438] width 422 height 28
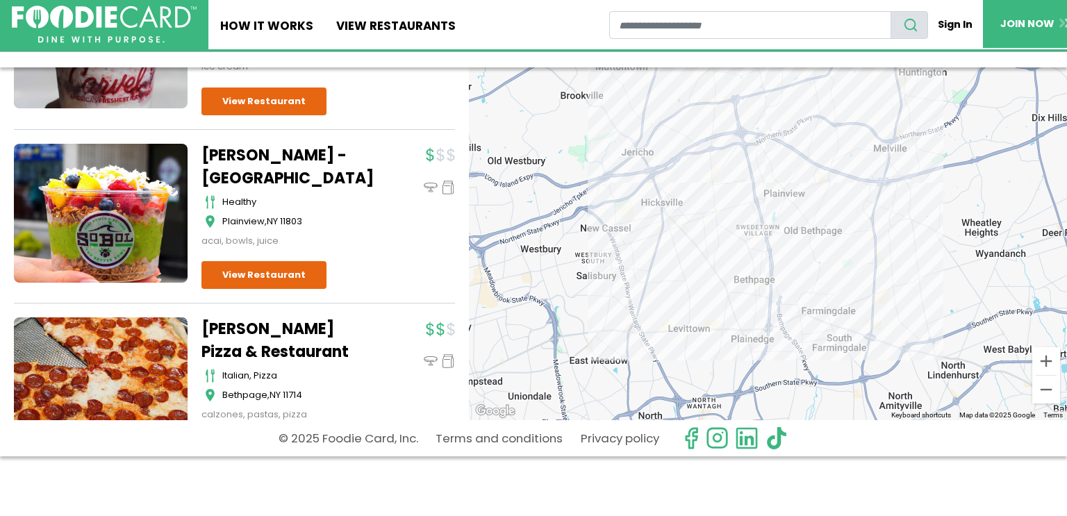
scroll to position [76, 0]
